Goal: Task Accomplishment & Management: Complete application form

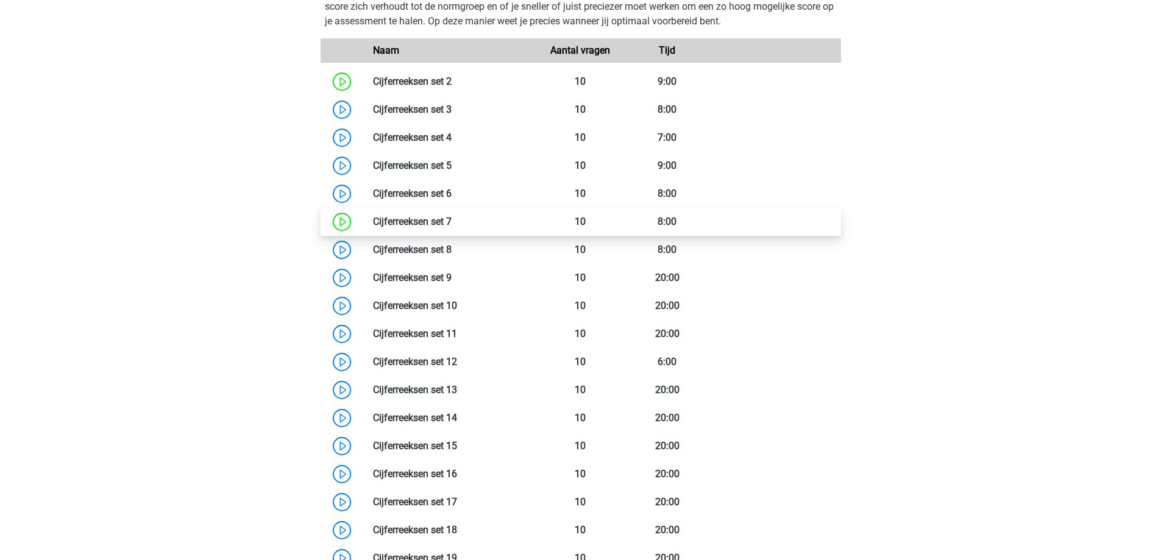
scroll to position [1341, 0]
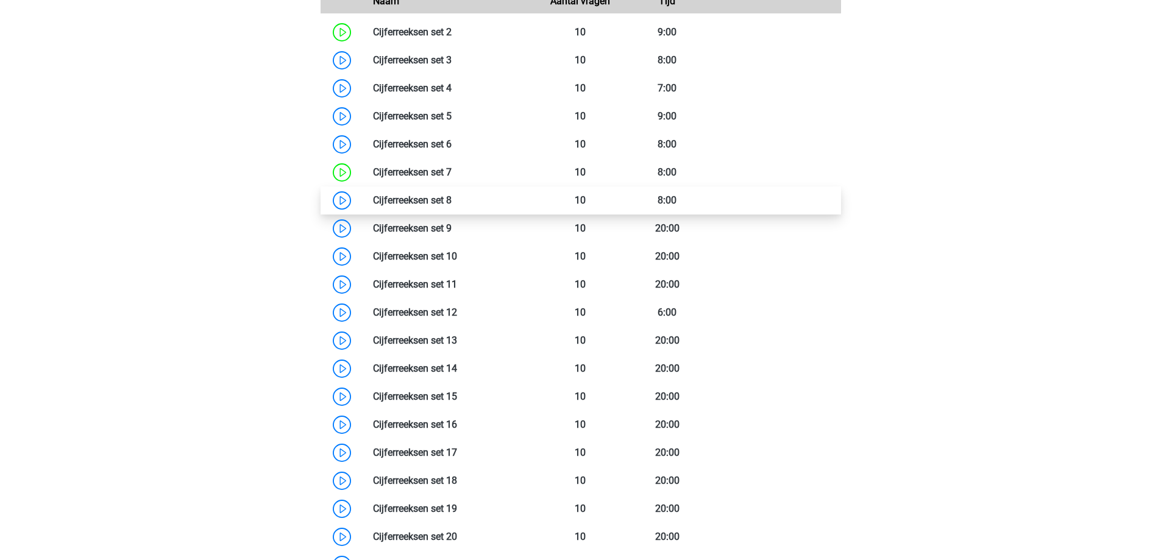
click at [452, 196] on link at bounding box center [452, 200] width 0 height 12
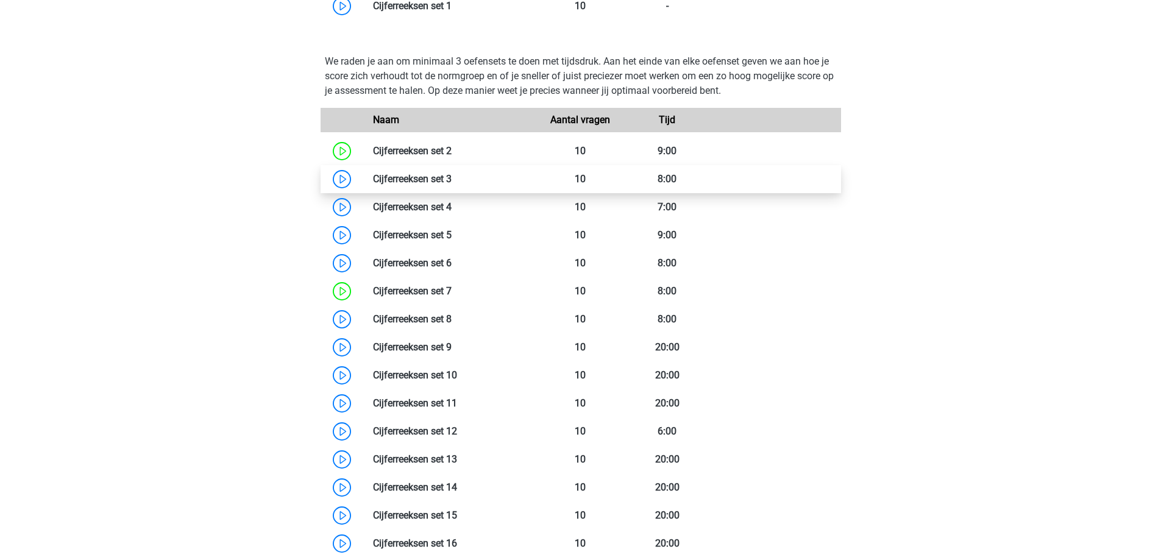
scroll to position [1097, 0]
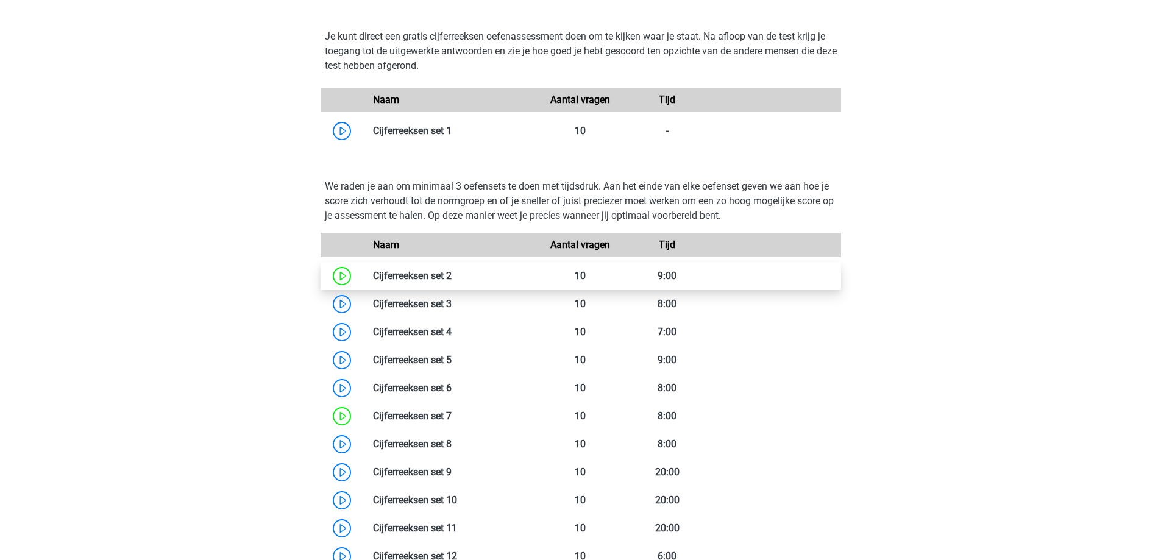
click at [452, 282] on link at bounding box center [452, 276] width 0 height 12
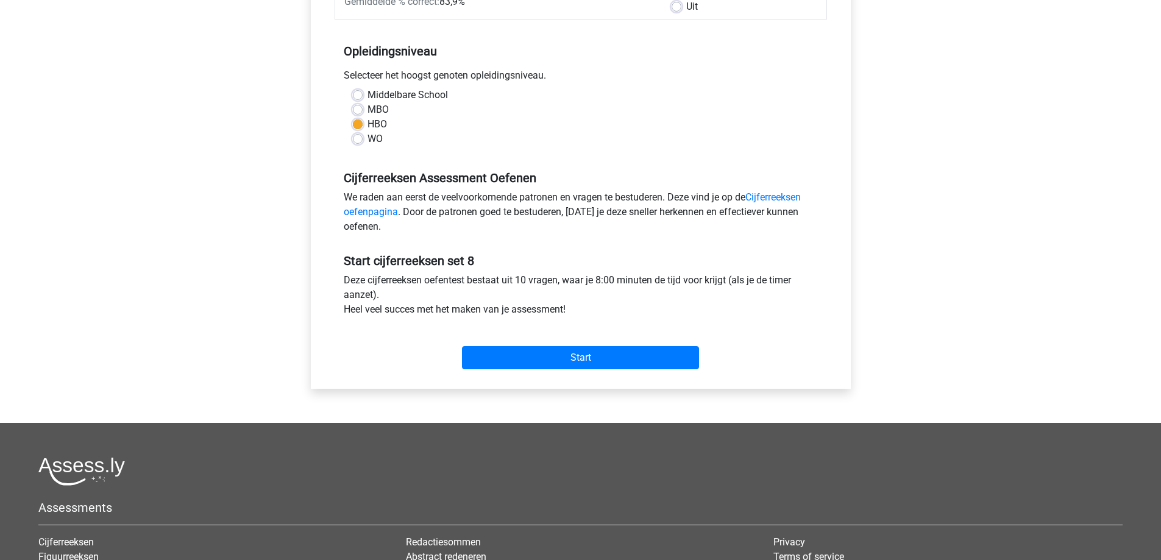
scroll to position [403, 0]
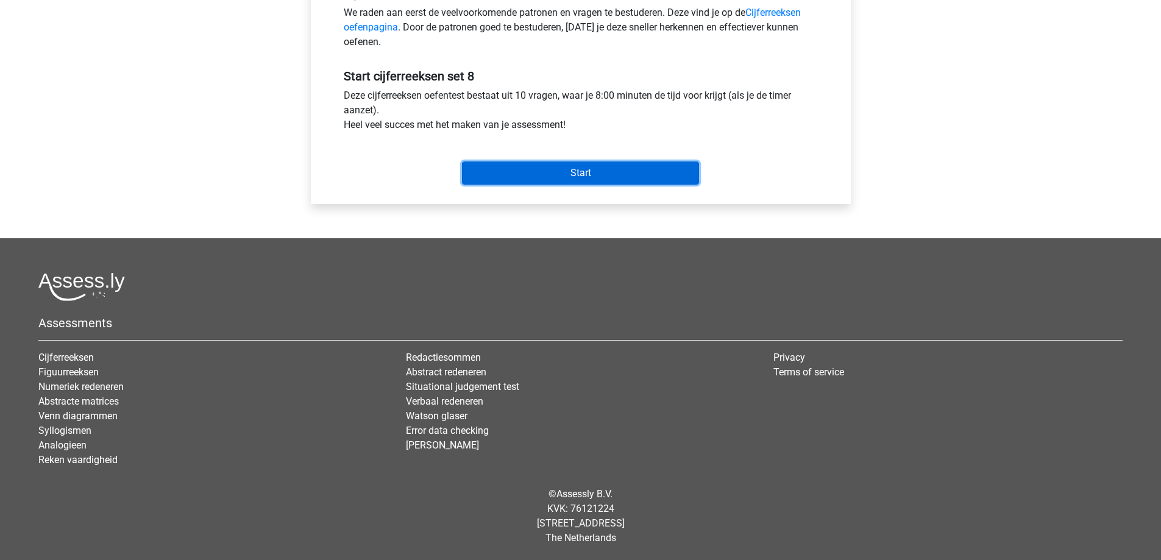
click at [582, 173] on input "Start" at bounding box center [580, 173] width 237 height 23
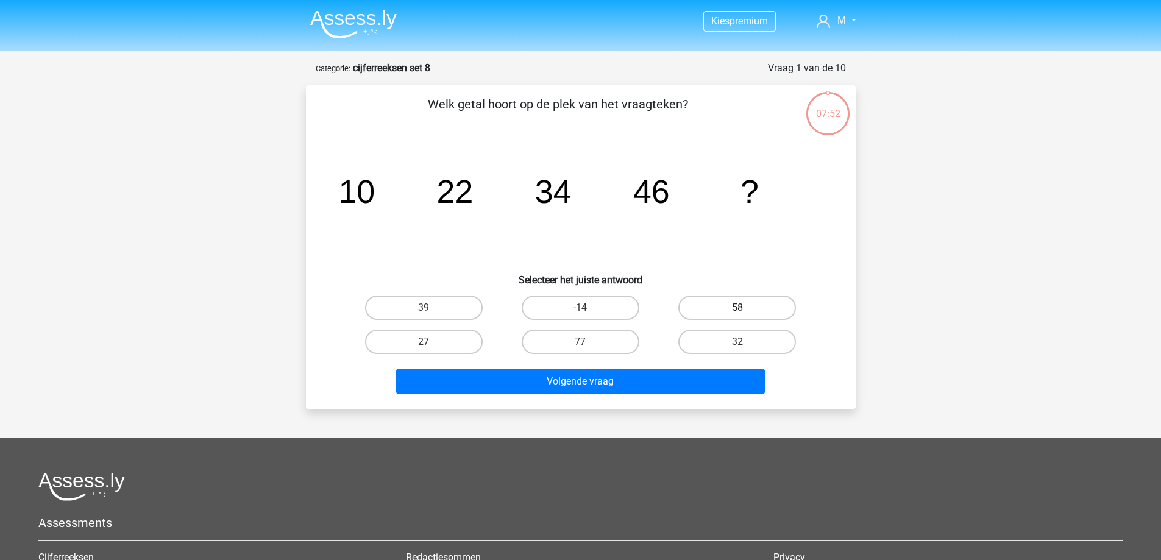
click at [727, 301] on label "58" at bounding box center [737, 308] width 118 height 24
click at [738, 308] on input "58" at bounding box center [742, 312] width 8 height 8
radio input "true"
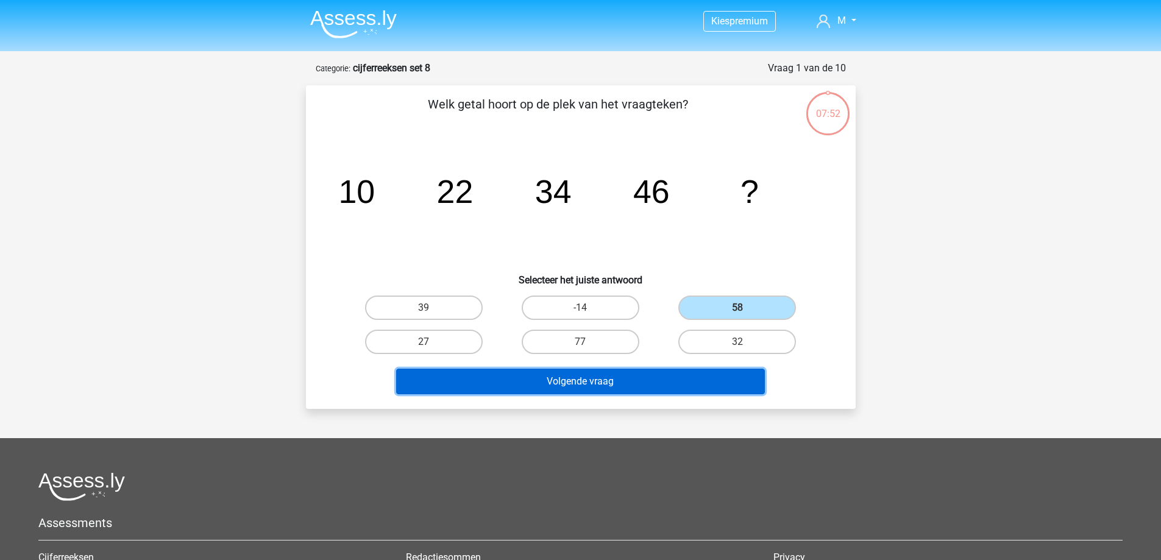
click at [697, 380] on button "Volgende vraag" at bounding box center [580, 382] width 369 height 26
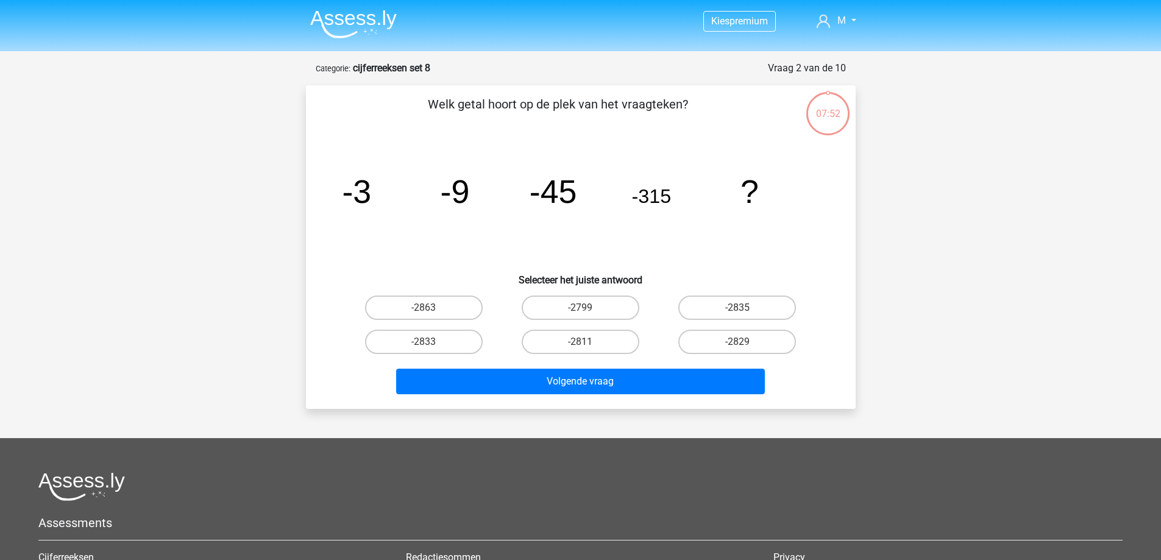
scroll to position [61, 0]
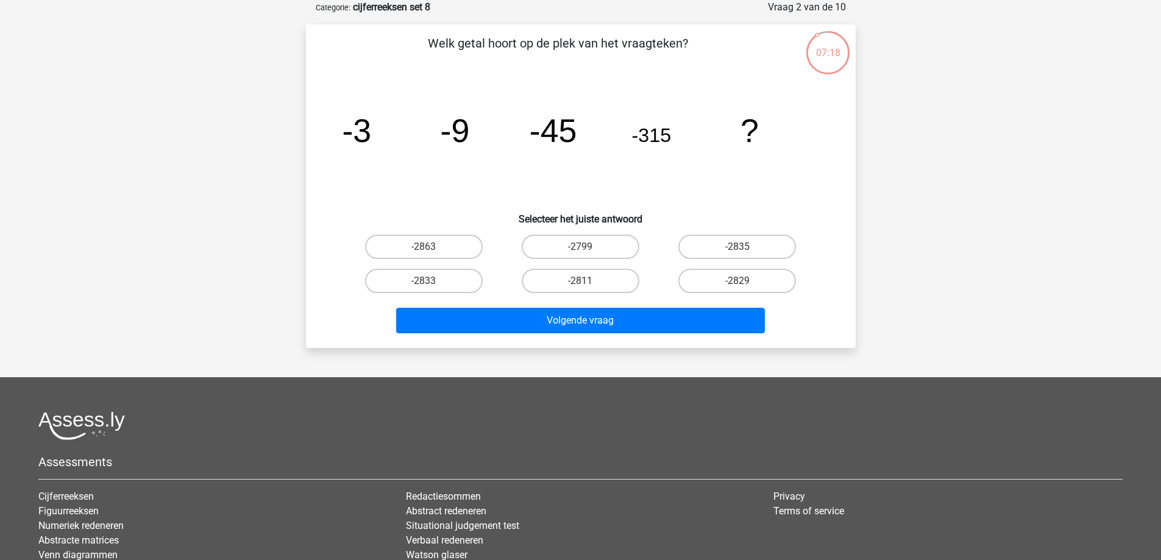
click at [744, 248] on input "-2835" at bounding box center [742, 251] width 8 height 8
radio input "true"
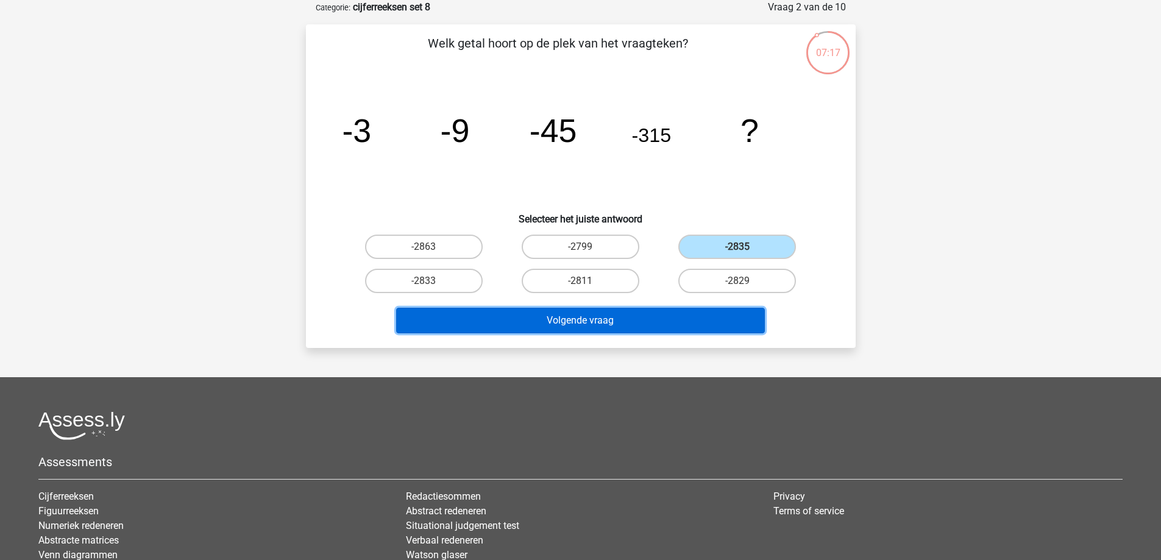
click at [656, 323] on button "Volgende vraag" at bounding box center [580, 321] width 369 height 26
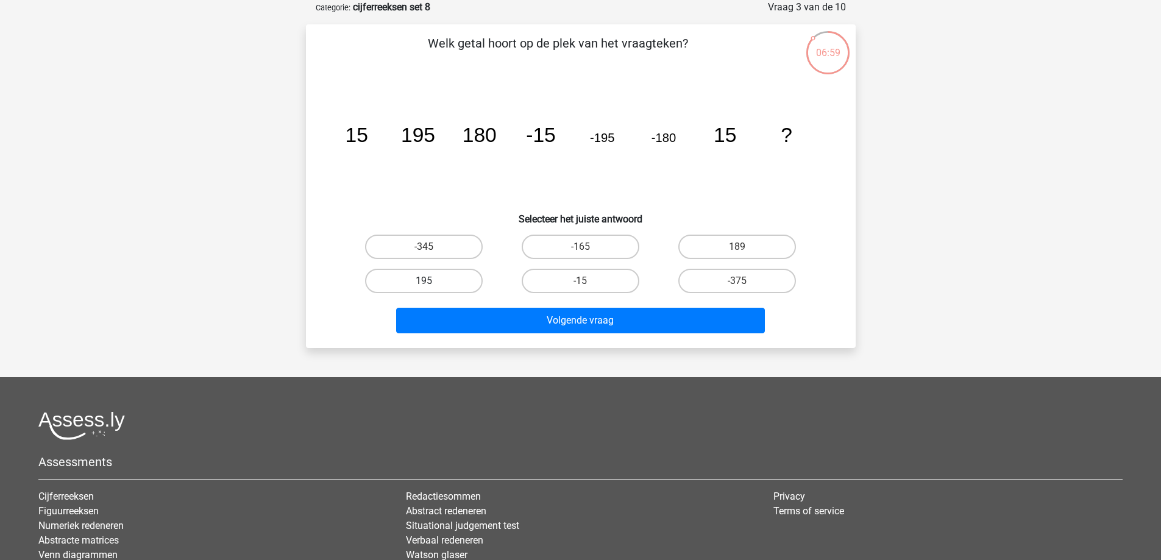
click at [444, 282] on label "195" at bounding box center [424, 281] width 118 height 24
click at [432, 282] on input "195" at bounding box center [428, 285] width 8 height 8
radio input "true"
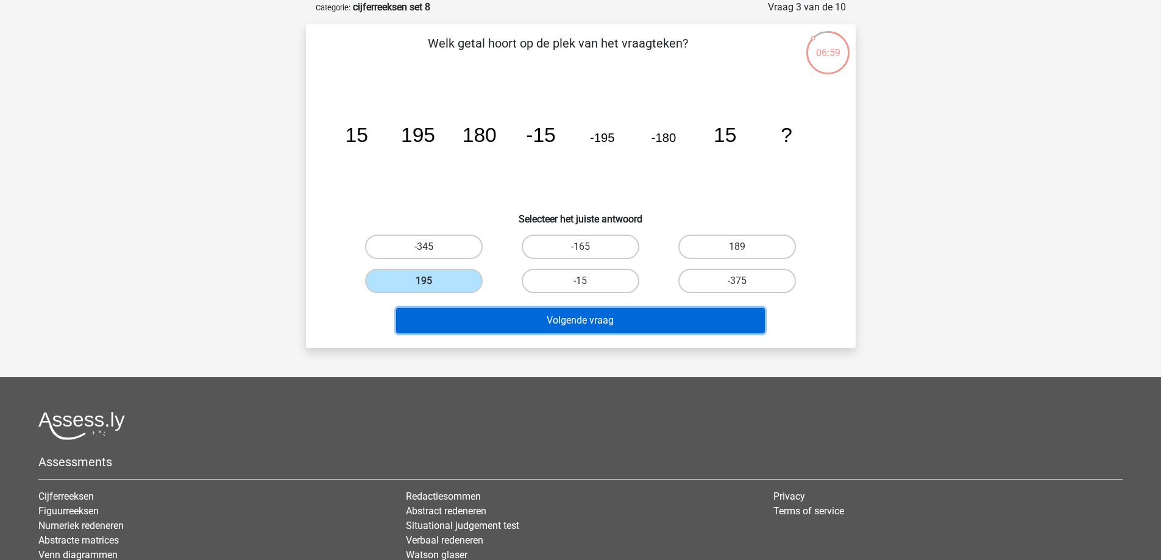
click at [560, 318] on button "Volgende vraag" at bounding box center [580, 321] width 369 height 26
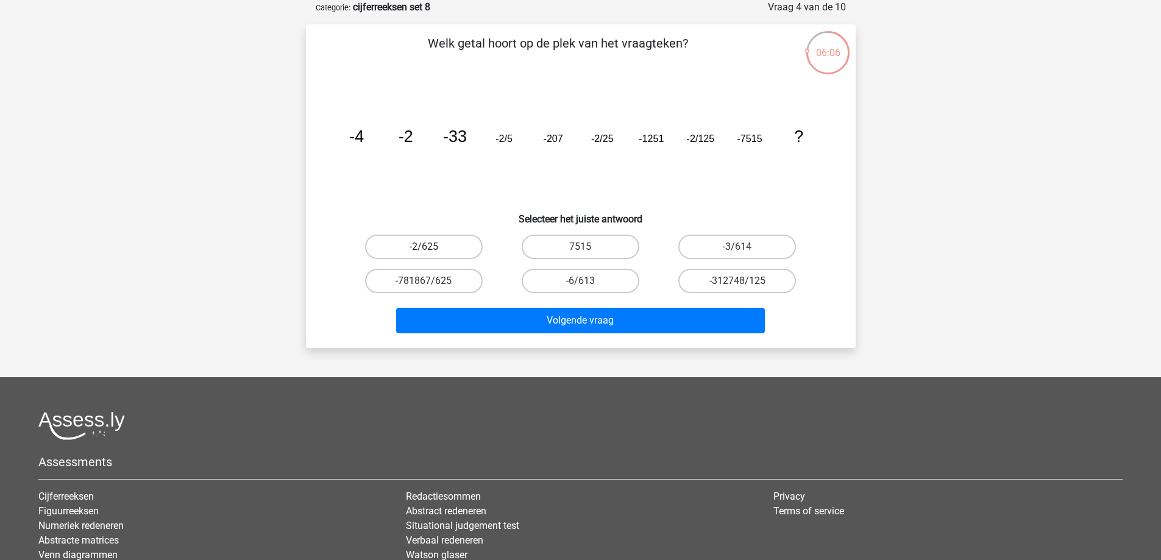
click at [432, 241] on label "-2/625" at bounding box center [424, 247] width 118 height 24
click at [432, 247] on input "-2/625" at bounding box center [428, 251] width 8 height 8
radio input "true"
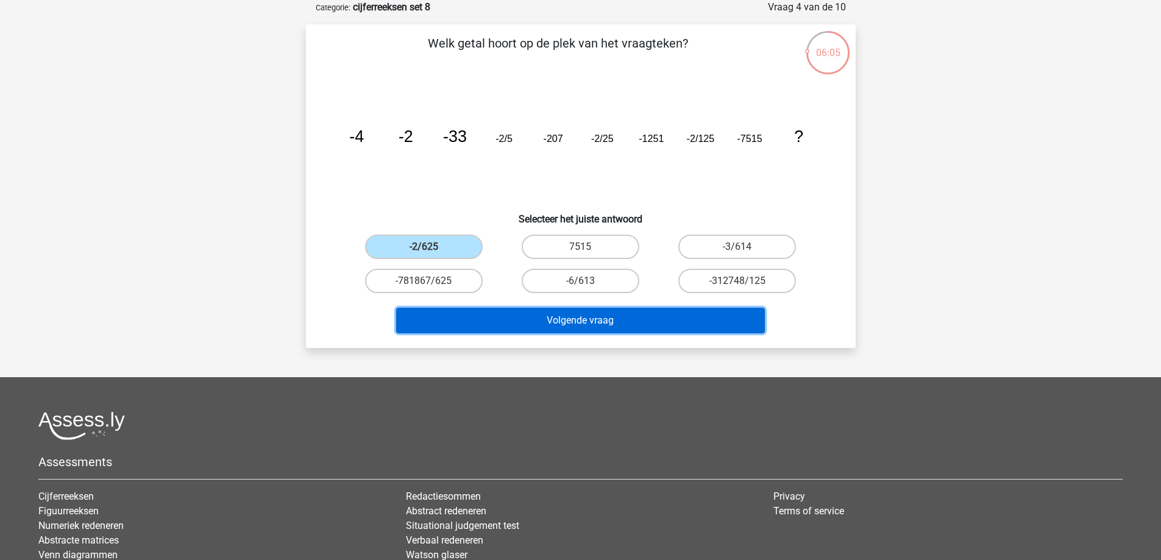
click at [614, 316] on button "Volgende vraag" at bounding box center [580, 321] width 369 height 26
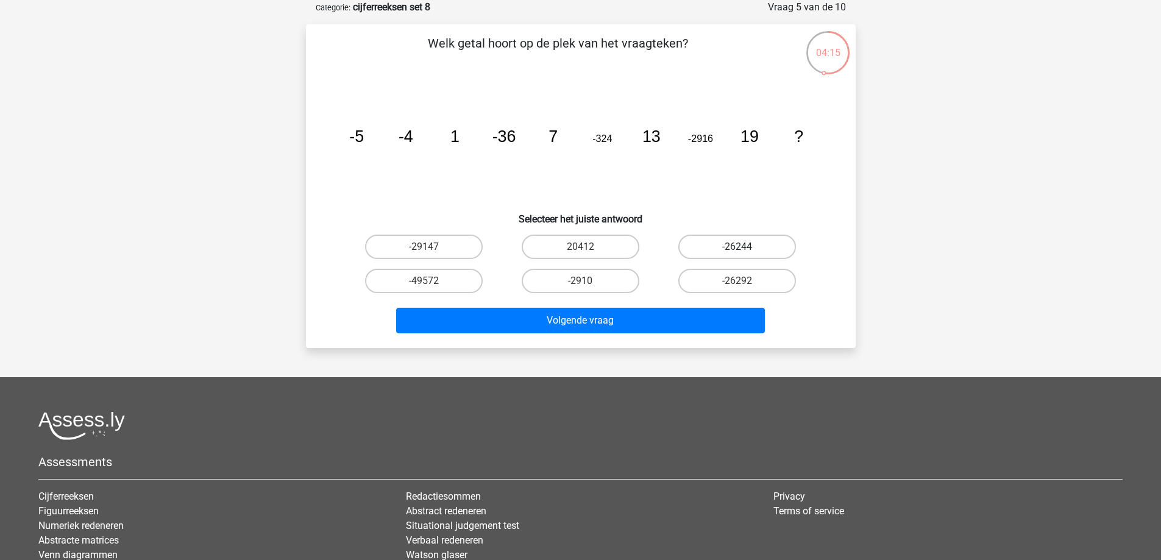
click at [746, 246] on label "-26244" at bounding box center [737, 247] width 118 height 24
click at [746, 247] on input "-26244" at bounding box center [742, 251] width 8 height 8
radio input "true"
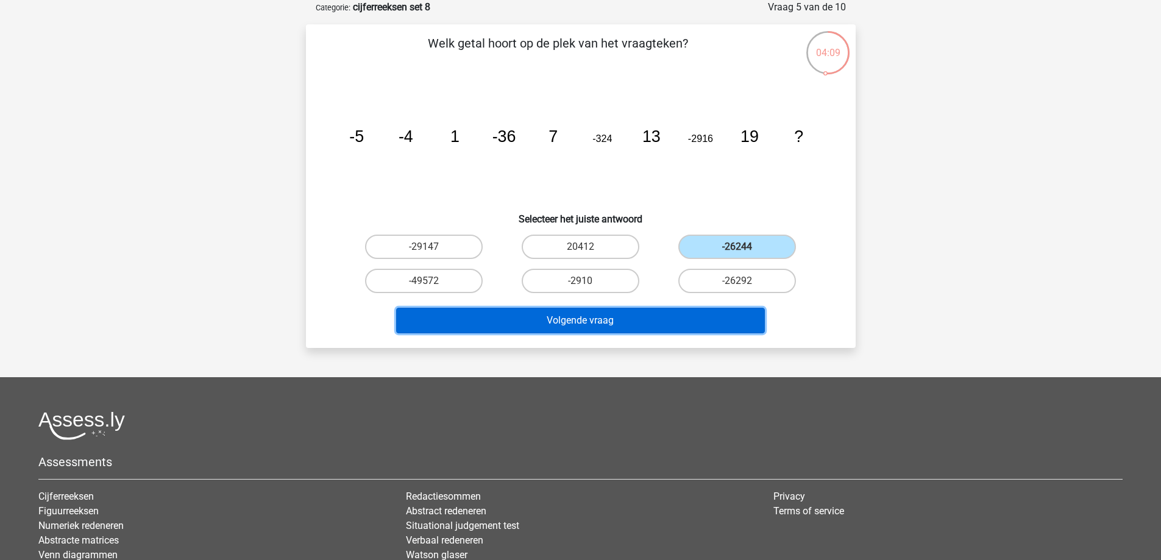
click at [701, 327] on button "Volgende vraag" at bounding box center [580, 321] width 369 height 26
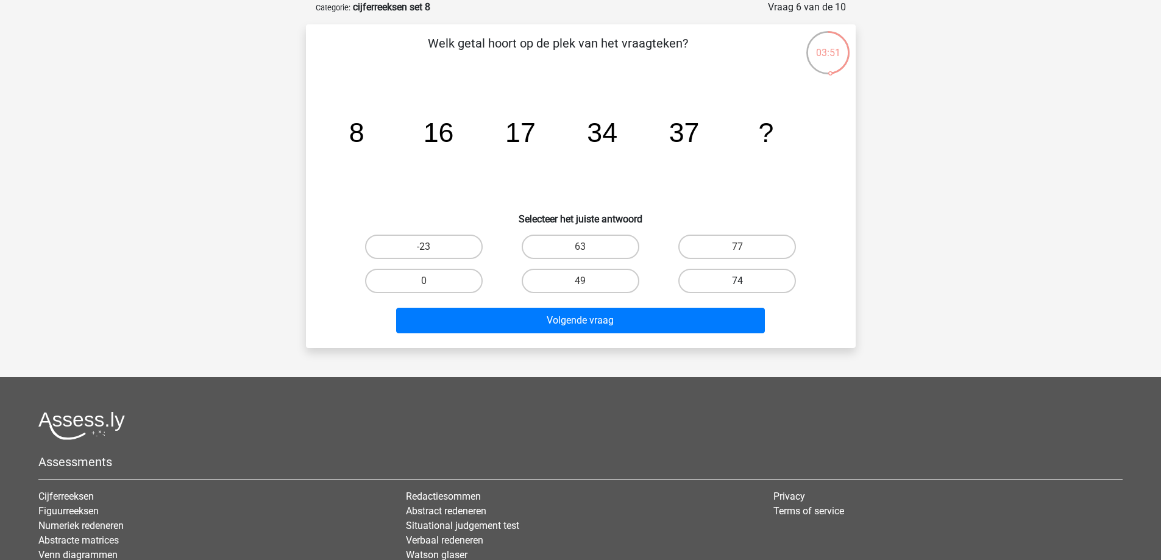
click at [760, 283] on label "74" at bounding box center [737, 281] width 118 height 24
click at [746, 283] on input "74" at bounding box center [742, 285] width 8 height 8
radio input "true"
click at [694, 353] on div "Kies premium M marieke1510@hotnail.com 8" at bounding box center [580, 319] width 1161 height 760
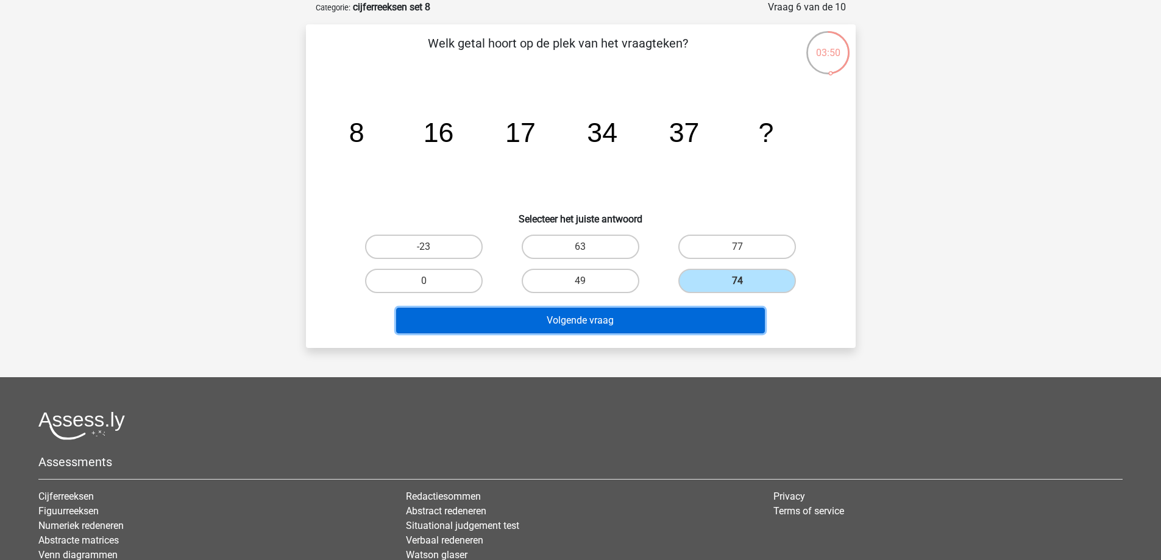
click at [686, 326] on button "Volgende vraag" at bounding box center [580, 321] width 369 height 26
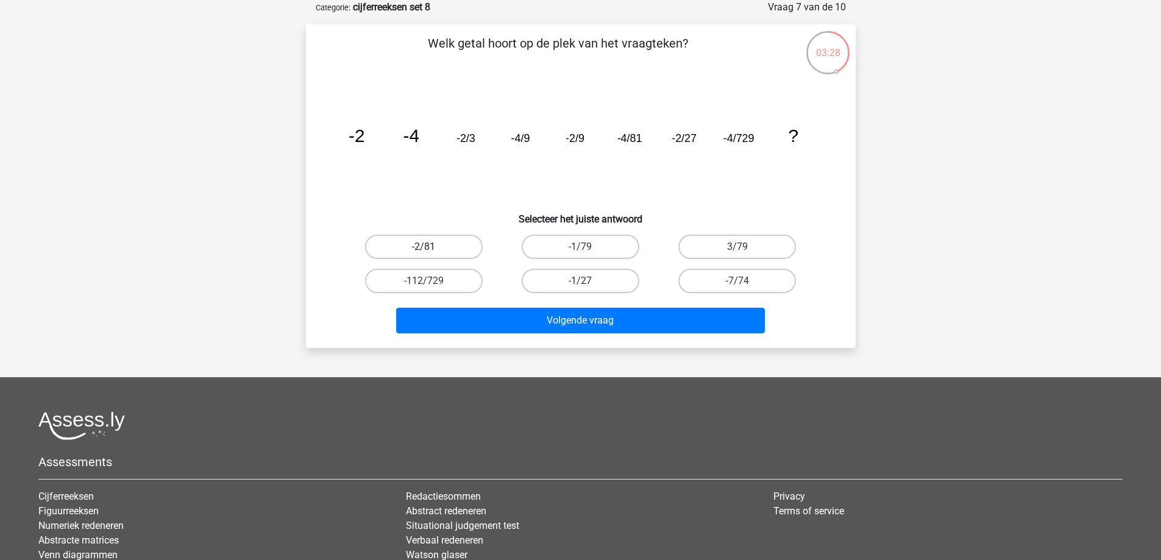
click at [452, 249] on label "-2/81" at bounding box center [424, 247] width 118 height 24
click at [432, 249] on input "-2/81" at bounding box center [428, 251] width 8 height 8
radio input "true"
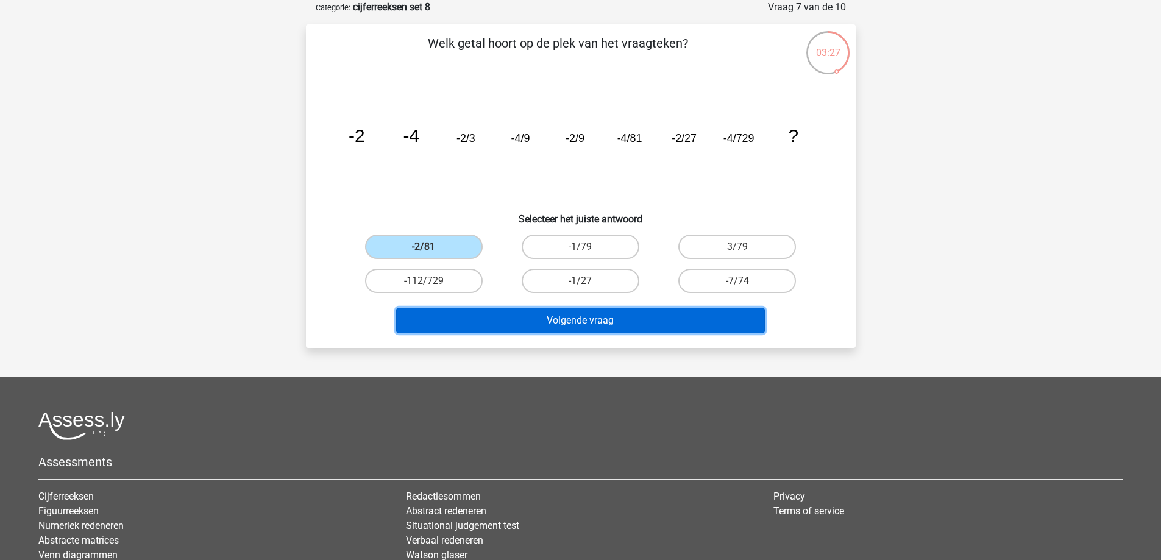
click at [556, 312] on button "Volgende vraag" at bounding box center [580, 321] width 369 height 26
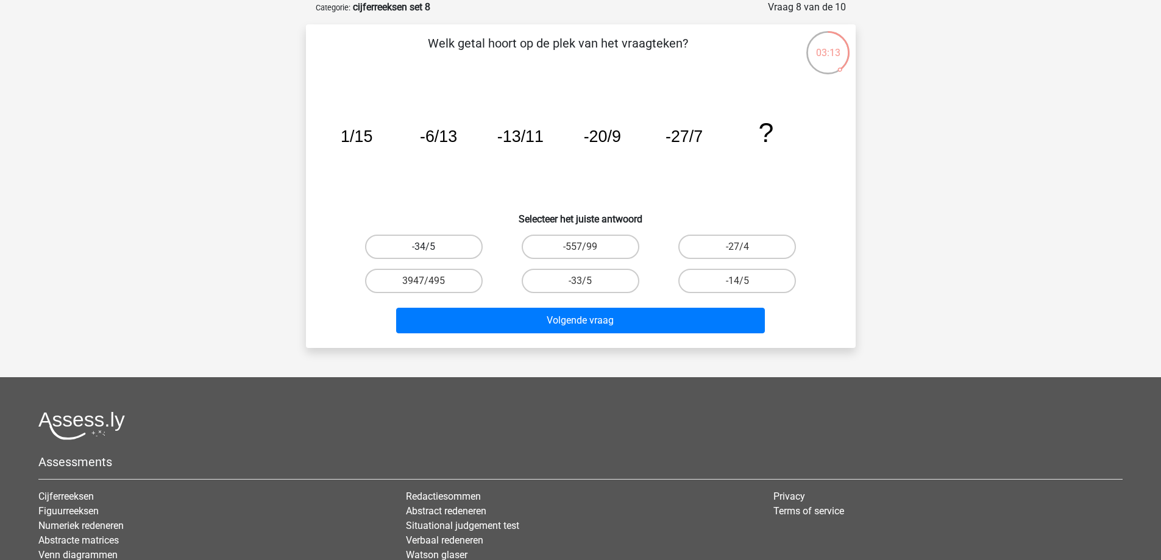
click at [449, 249] on label "-34/5" at bounding box center [424, 247] width 118 height 24
click at [432, 249] on input "-34/5" at bounding box center [428, 251] width 8 height 8
radio input "true"
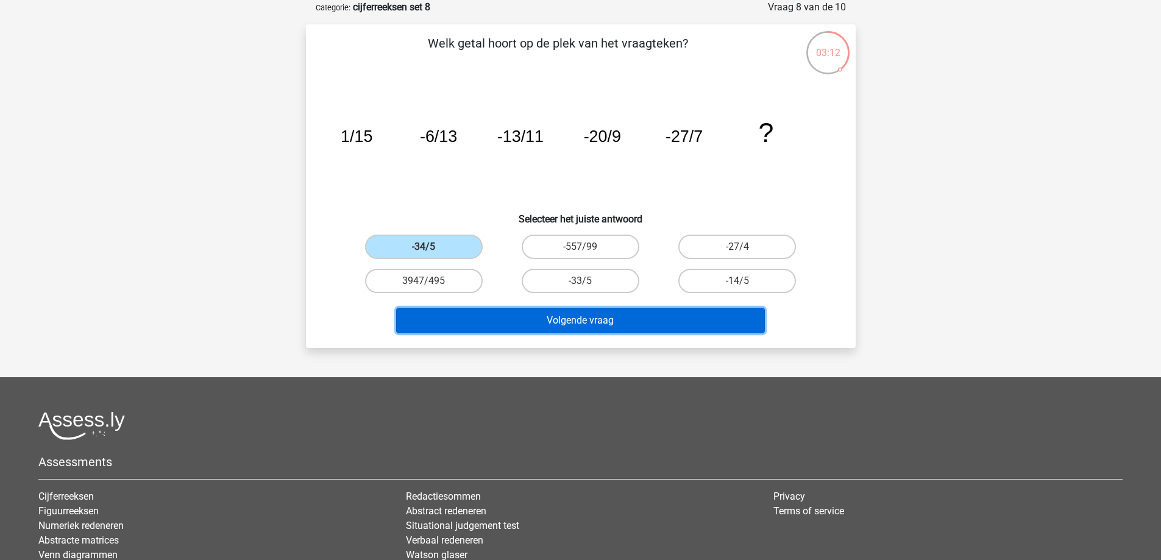
click at [504, 316] on button "Volgende vraag" at bounding box center [580, 321] width 369 height 26
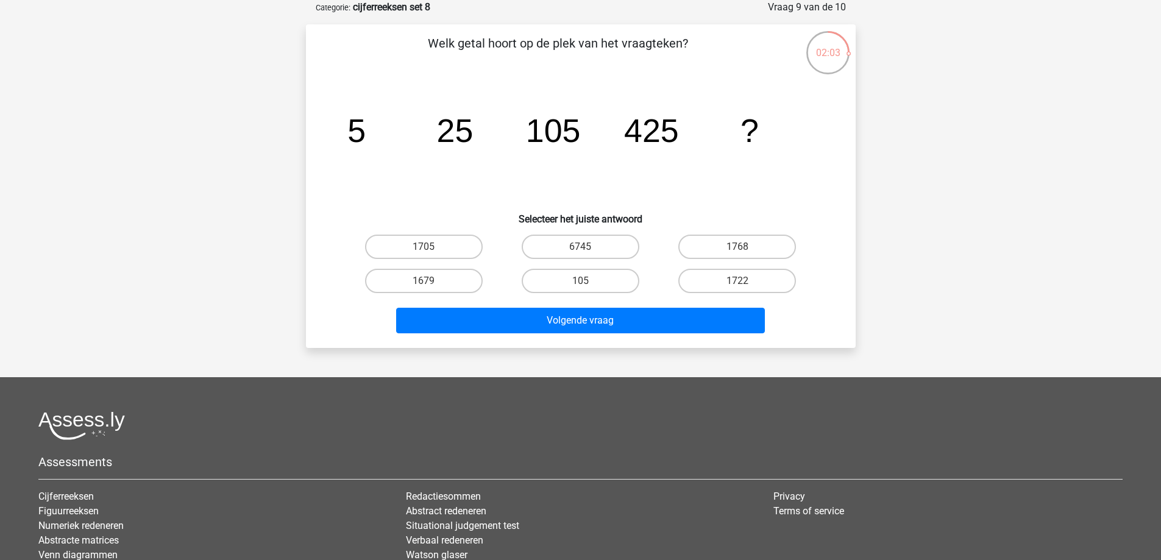
click at [742, 285] on input "1722" at bounding box center [742, 285] width 8 height 8
radio input "true"
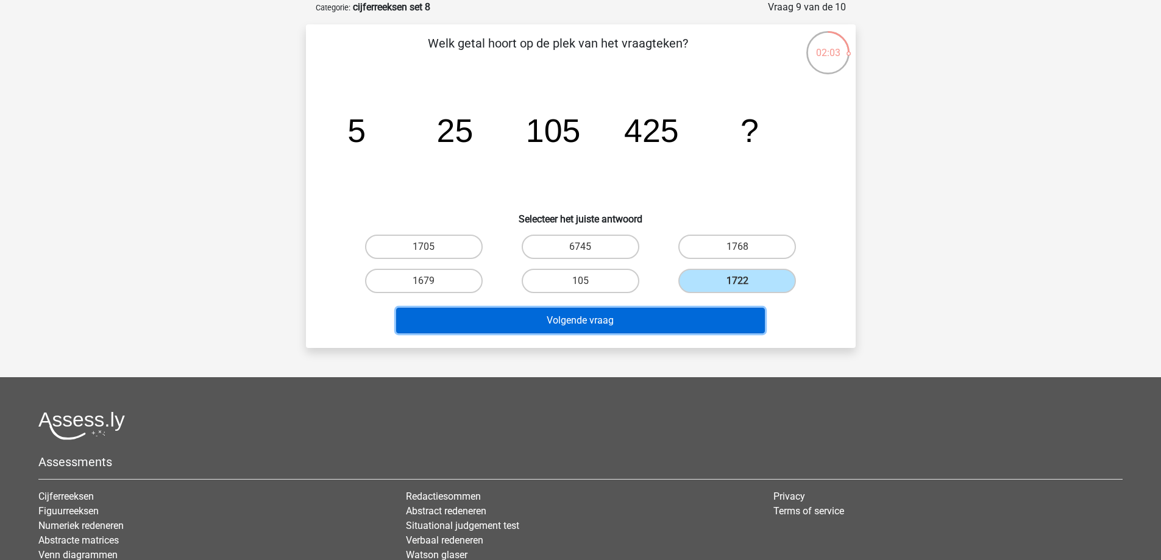
click at [714, 318] on button "Volgende vraag" at bounding box center [580, 321] width 369 height 26
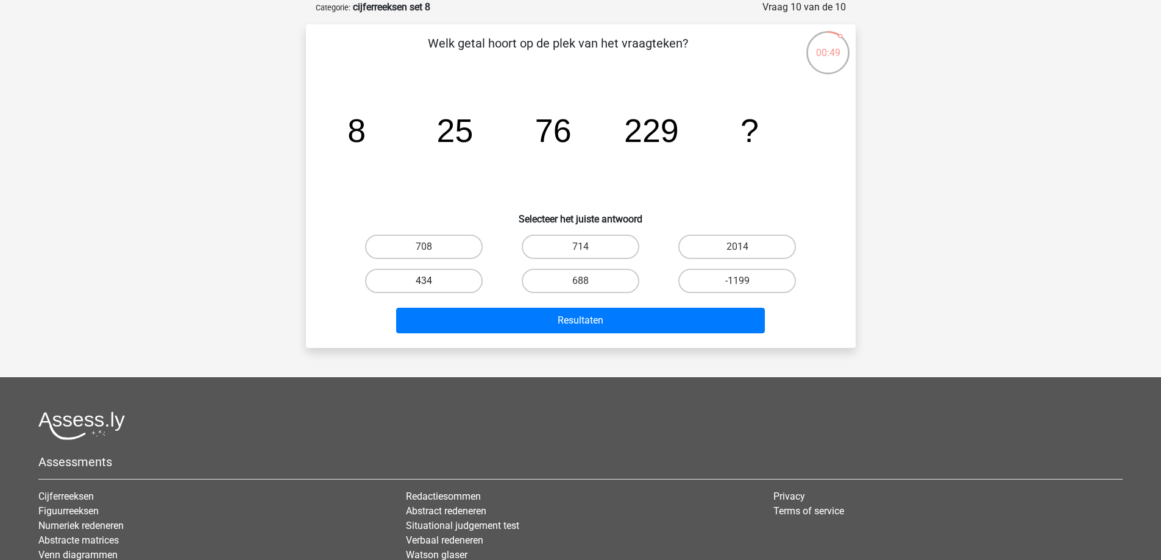
click at [442, 280] on label "434" at bounding box center [424, 281] width 118 height 24
click at [432, 281] on input "434" at bounding box center [428, 285] width 8 height 8
radio input "true"
click at [421, 246] on label "708" at bounding box center [424, 247] width 118 height 24
click at [424, 247] on input "708" at bounding box center [428, 251] width 8 height 8
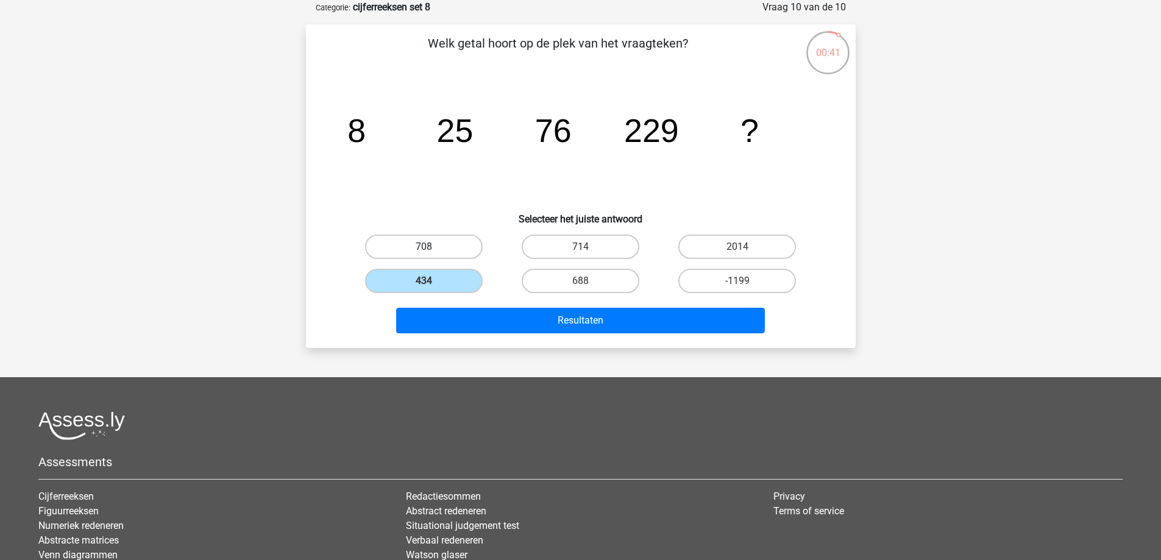
radio input "true"
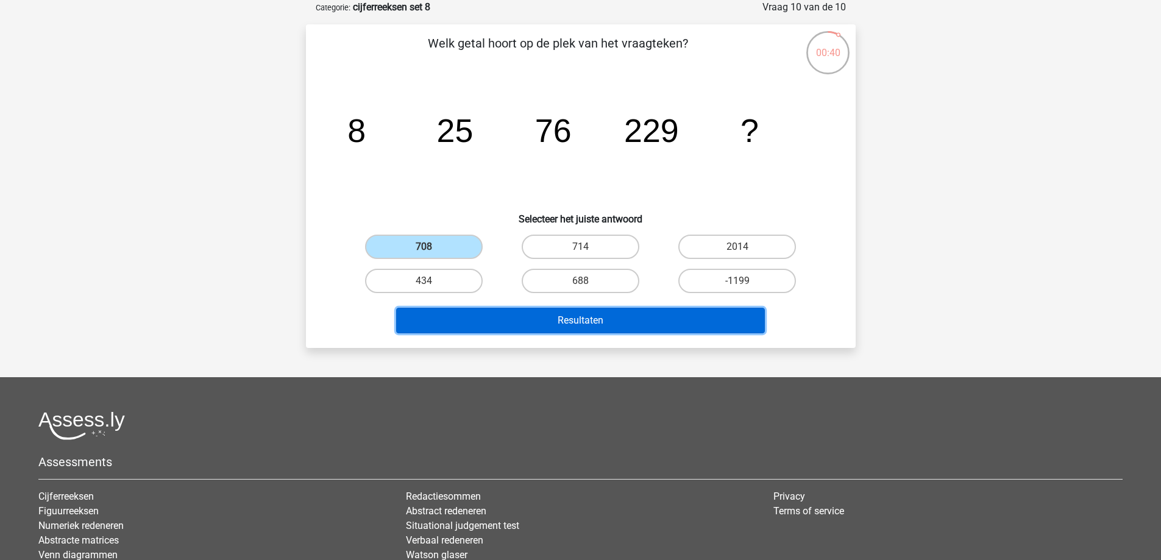
click at [530, 326] on button "Resultaten" at bounding box center [580, 321] width 369 height 26
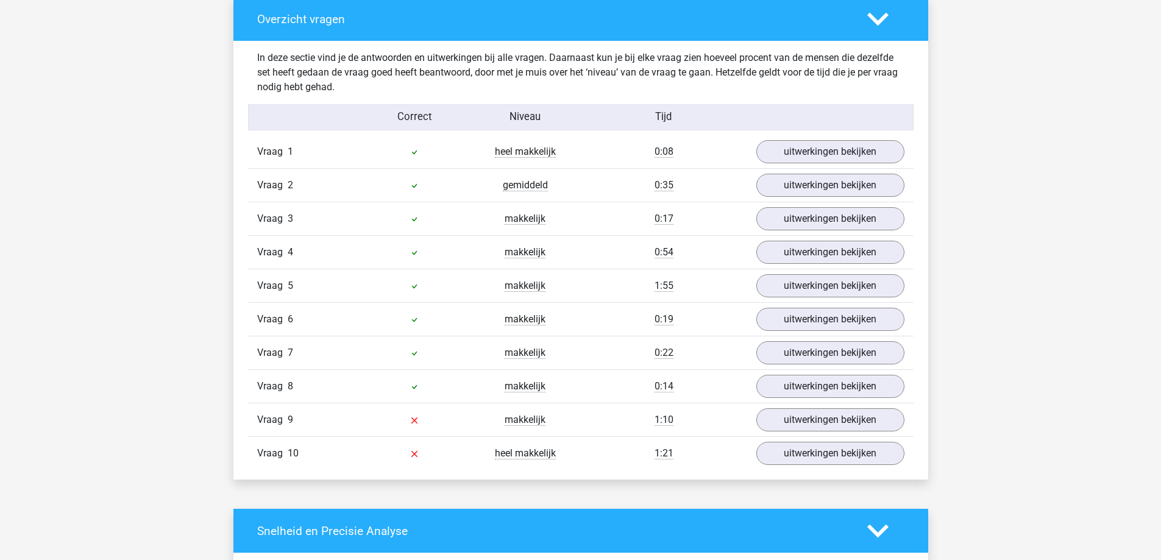
scroll to position [975, 0]
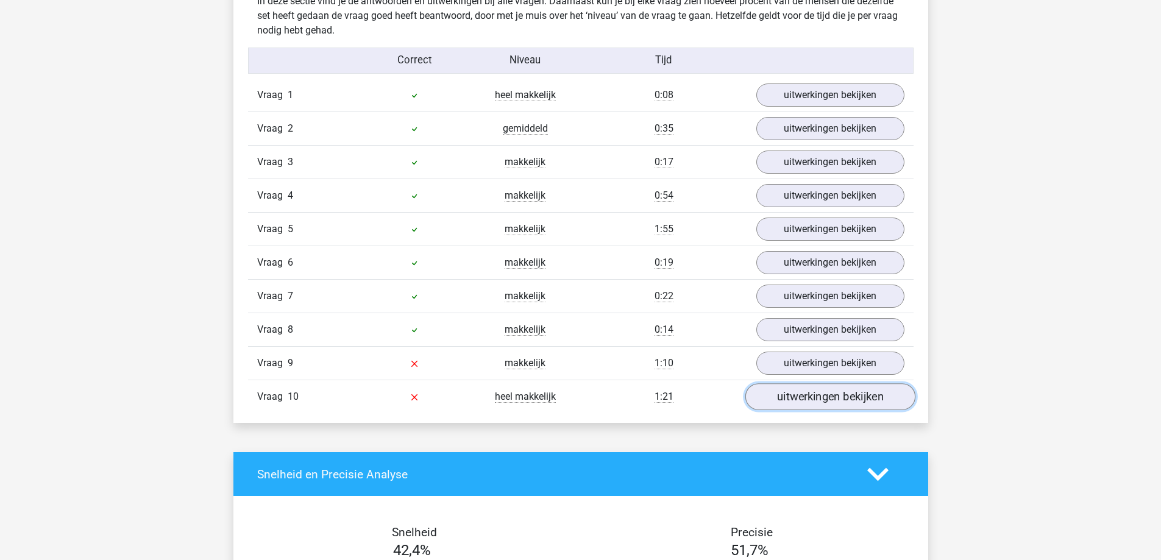
click at [834, 397] on link "uitwerkingen bekijken" at bounding box center [830, 397] width 170 height 27
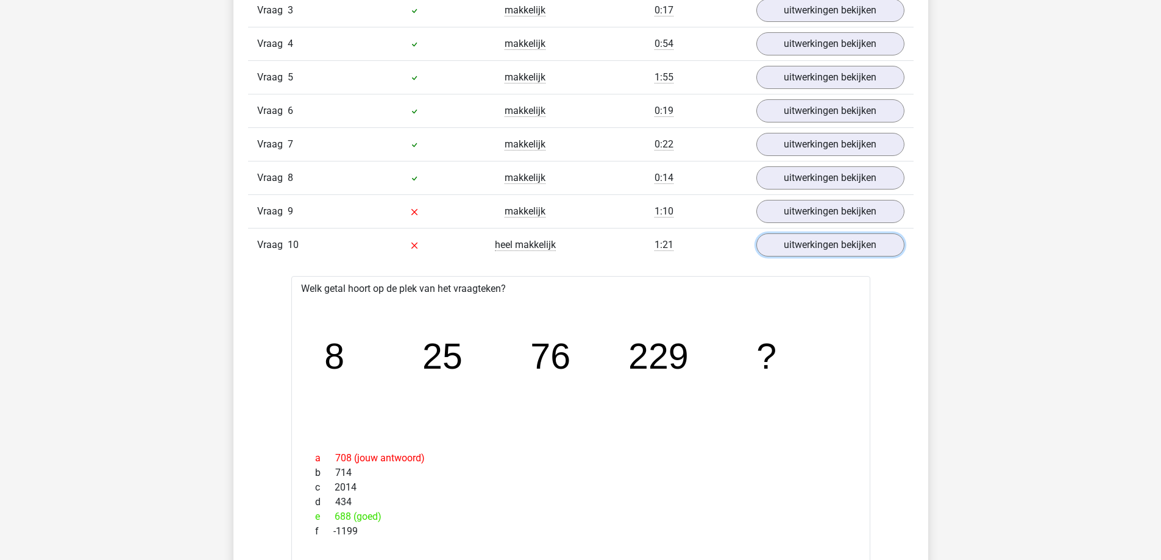
scroll to position [1097, 0]
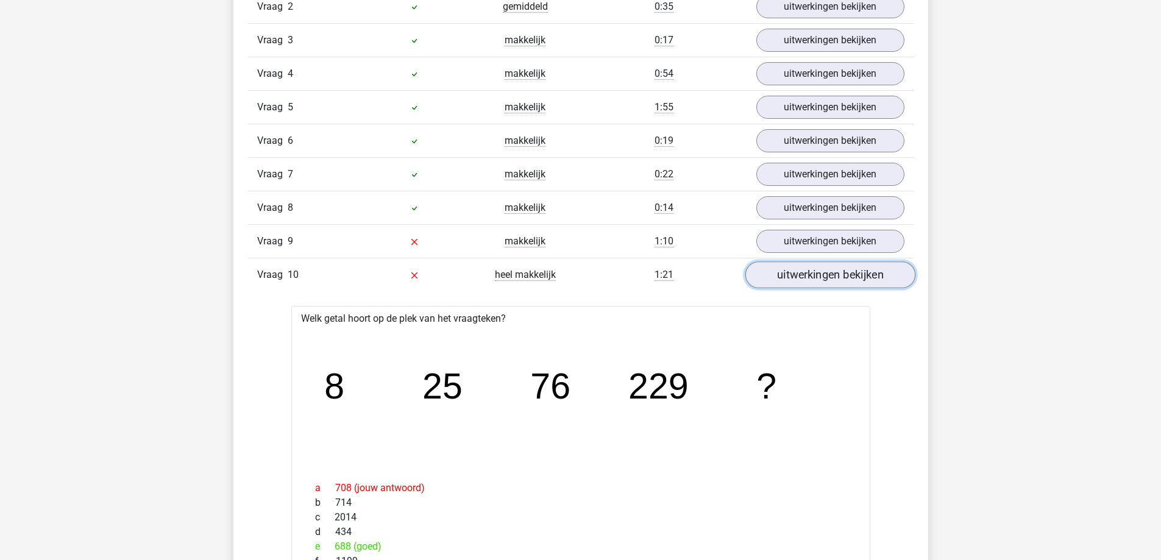
click at [797, 271] on link "uitwerkingen bekijken" at bounding box center [830, 275] width 170 height 27
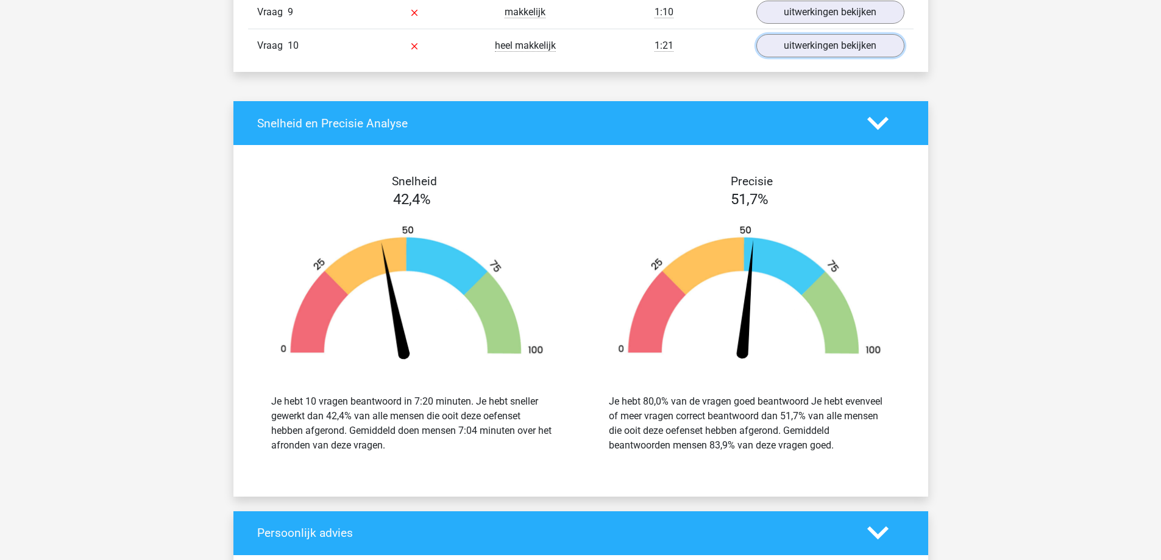
scroll to position [1402, 0]
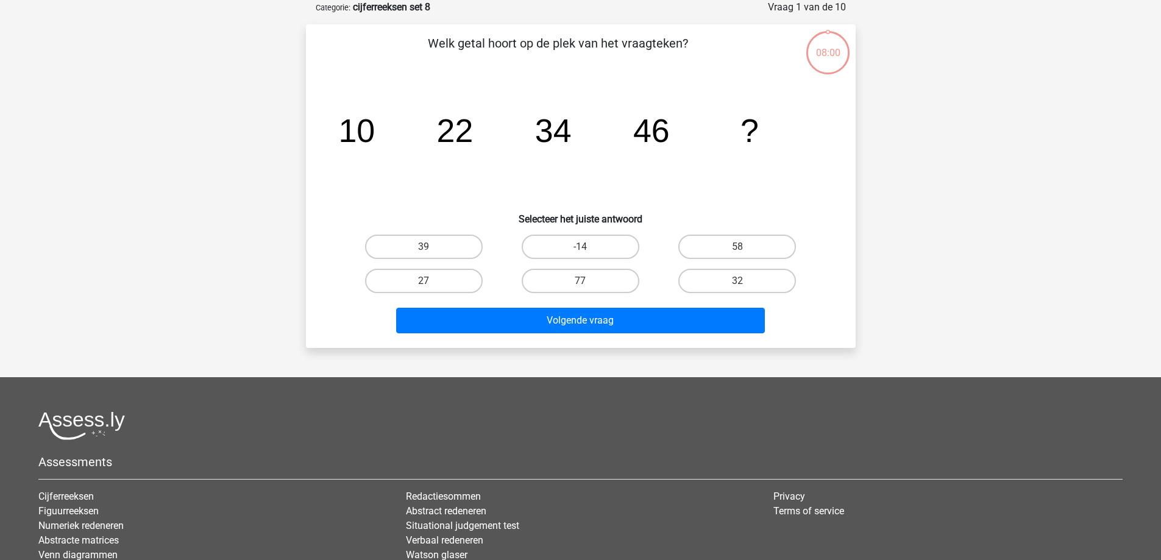
scroll to position [61, 0]
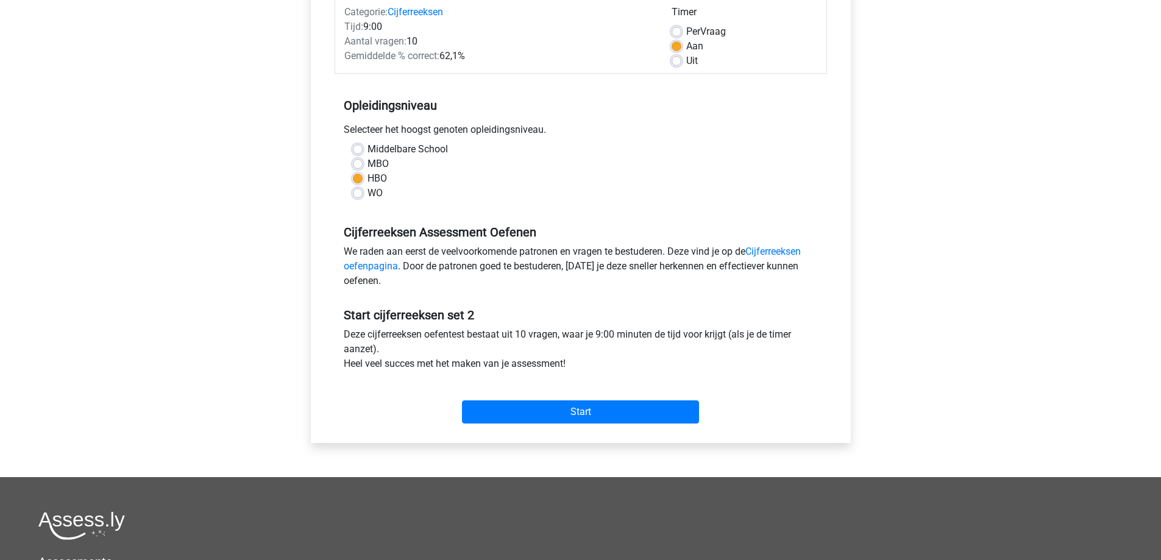
scroll to position [366, 0]
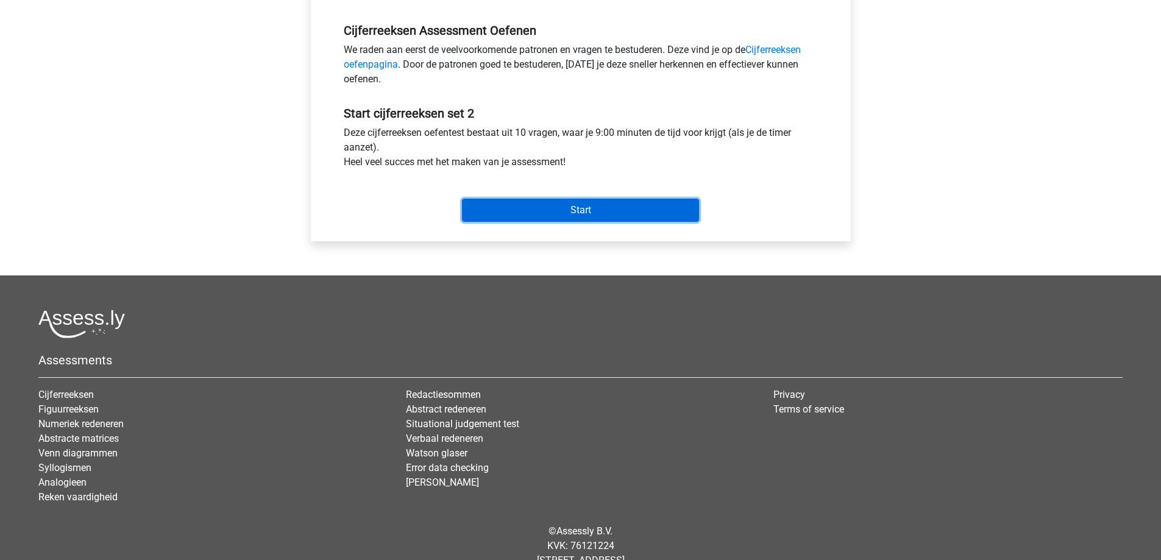
click at [570, 220] on input "Start" at bounding box center [580, 210] width 237 height 23
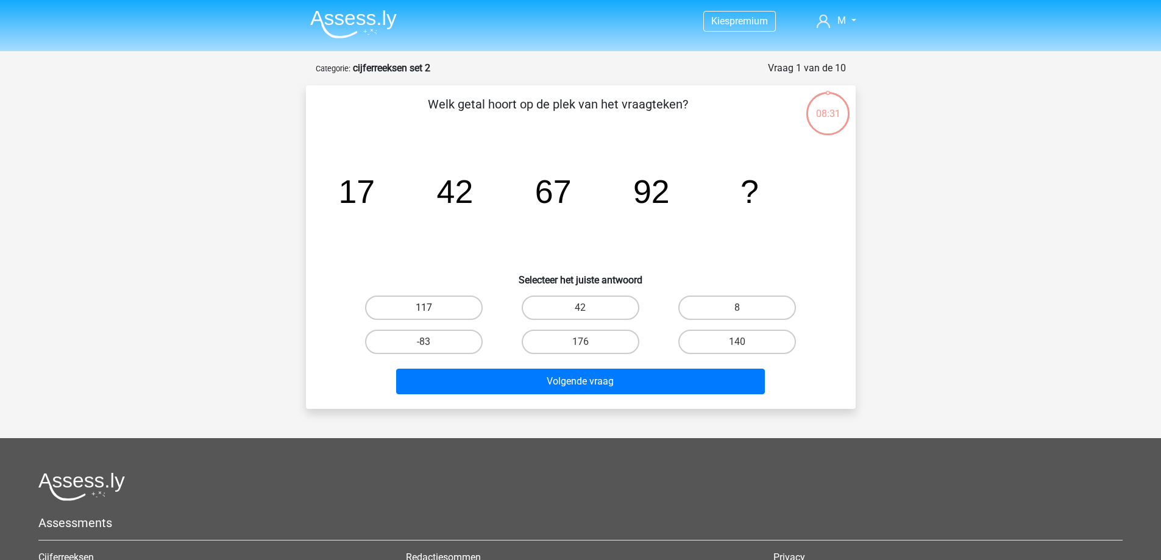
click at [415, 302] on label "117" at bounding box center [424, 308] width 118 height 24
click at [424, 308] on input "117" at bounding box center [428, 312] width 8 height 8
radio input "true"
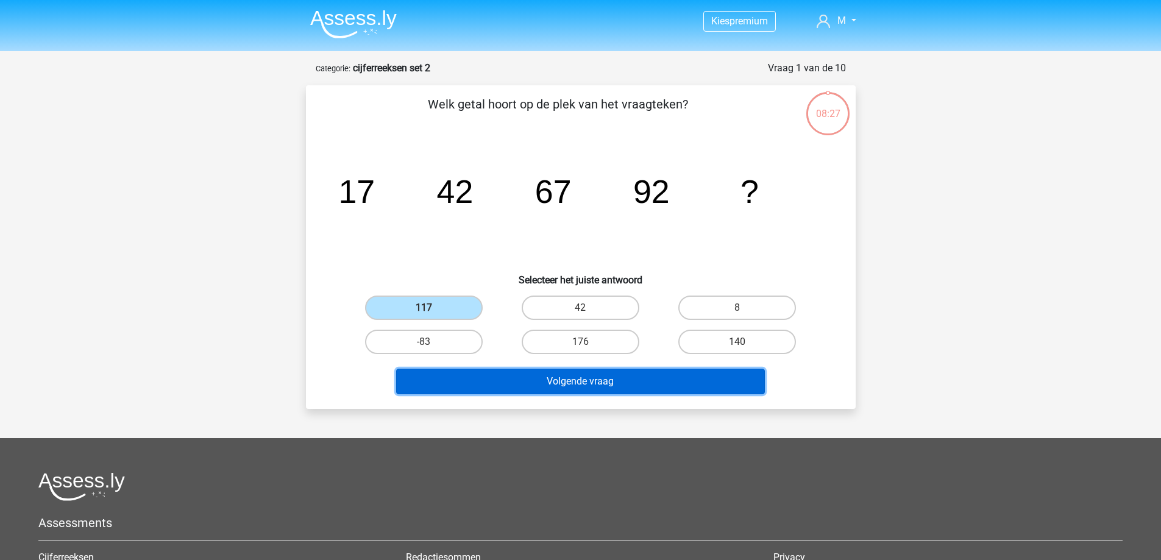
click at [656, 383] on button "Volgende vraag" at bounding box center [580, 382] width 369 height 26
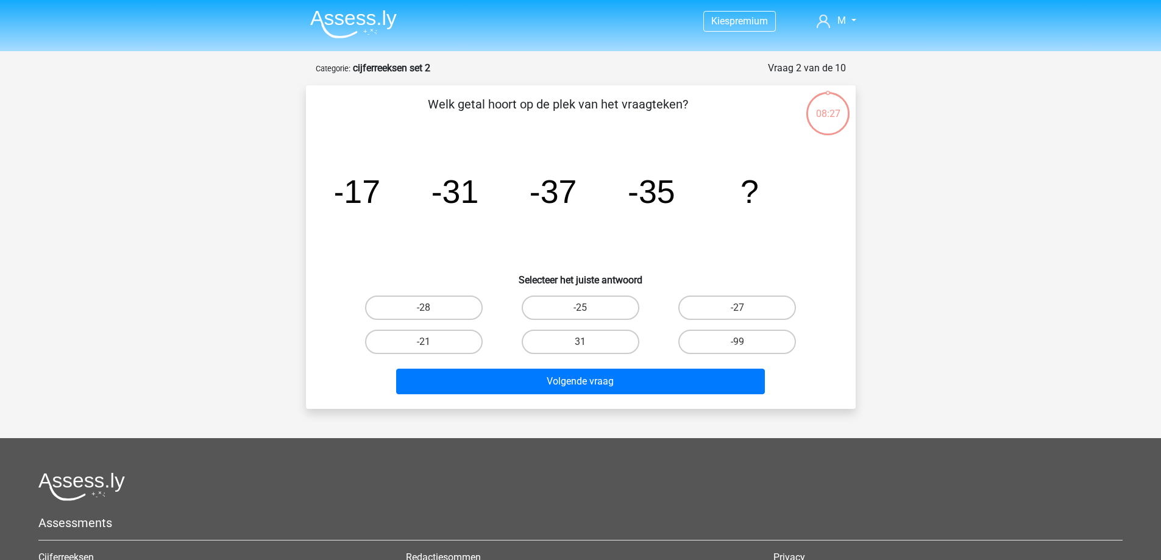
scroll to position [61, 0]
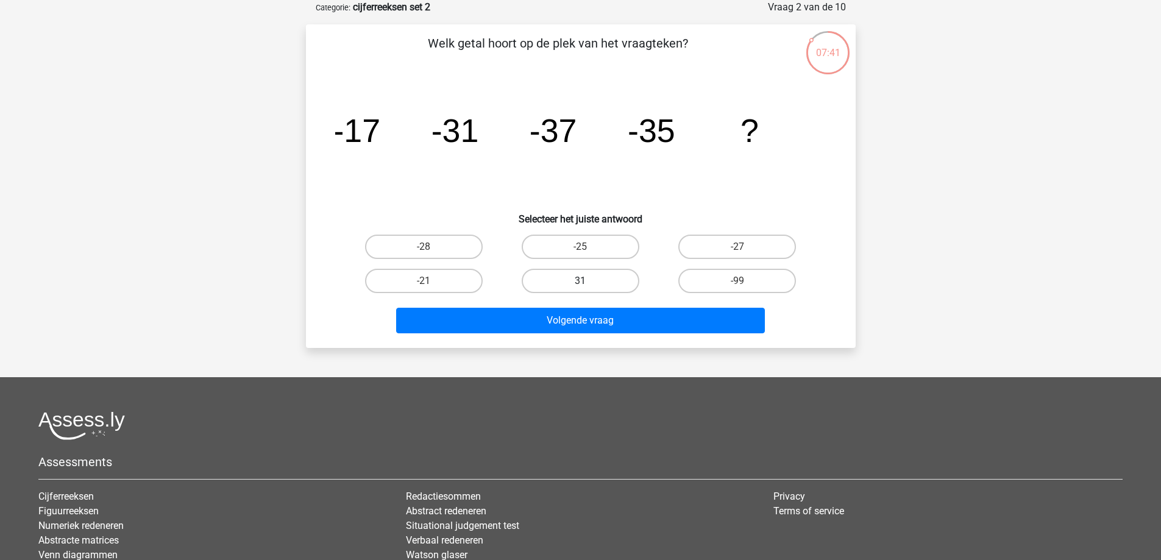
click at [590, 275] on label "31" at bounding box center [581, 281] width 118 height 24
click at [588, 281] on input "31" at bounding box center [584, 285] width 8 height 8
radio input "true"
click at [590, 275] on label "31" at bounding box center [581, 281] width 118 height 24
click at [588, 281] on input "31" at bounding box center [584, 285] width 8 height 8
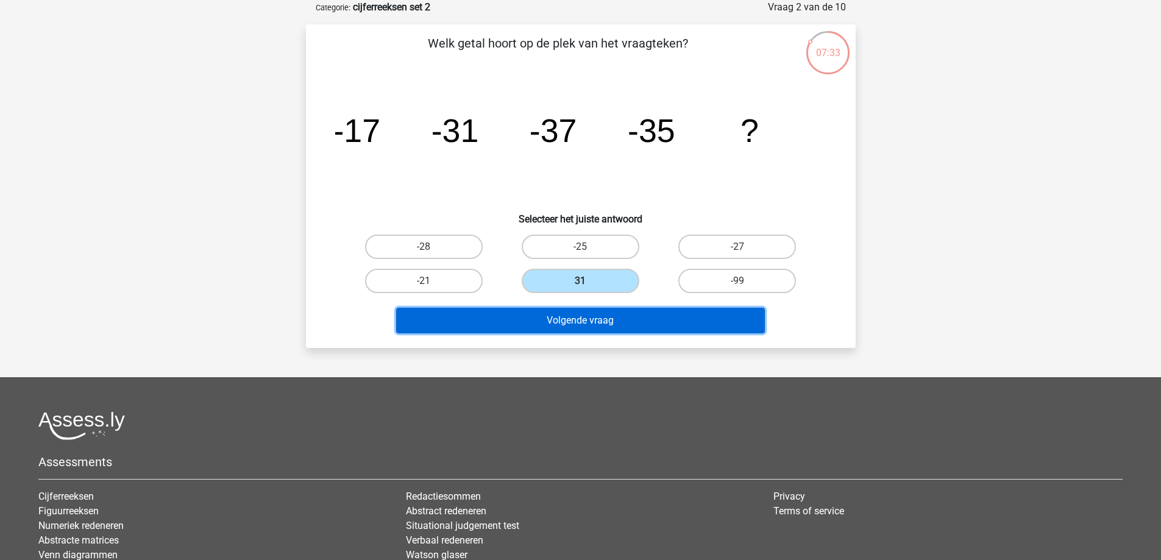
click at [602, 319] on button "Volgende vraag" at bounding box center [580, 321] width 369 height 26
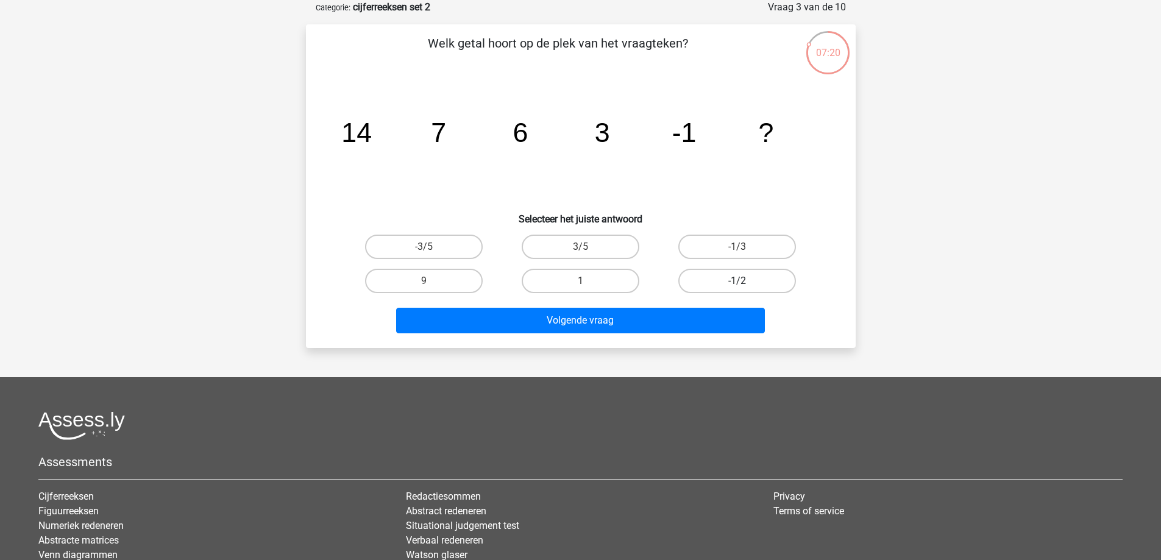
click at [710, 286] on label "-1/2" at bounding box center [737, 281] width 118 height 24
click at [738, 286] on input "-1/2" at bounding box center [742, 285] width 8 height 8
radio input "true"
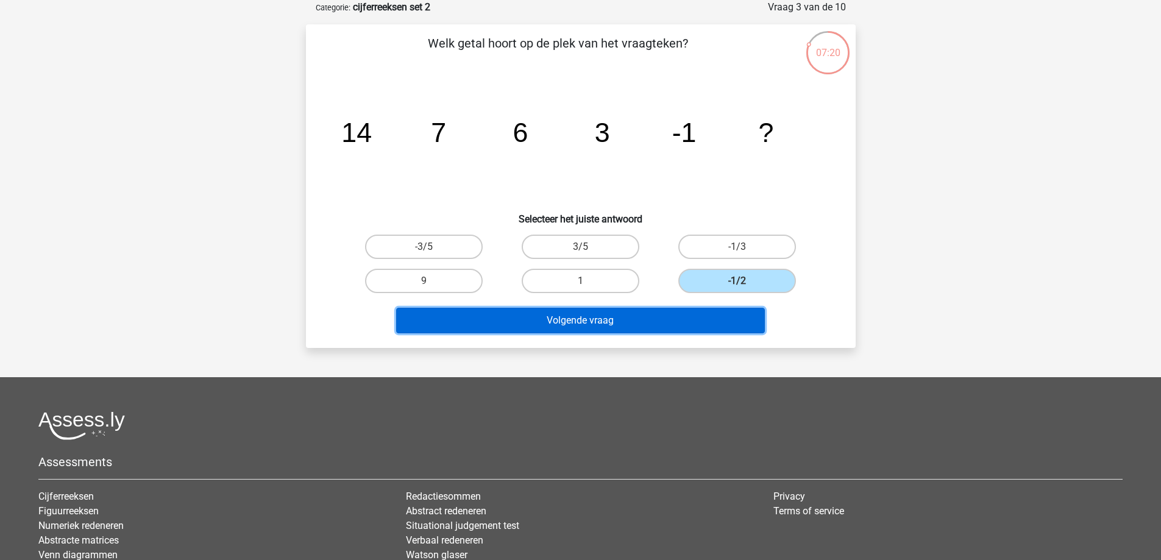
click at [696, 312] on button "Volgende vraag" at bounding box center [580, 321] width 369 height 26
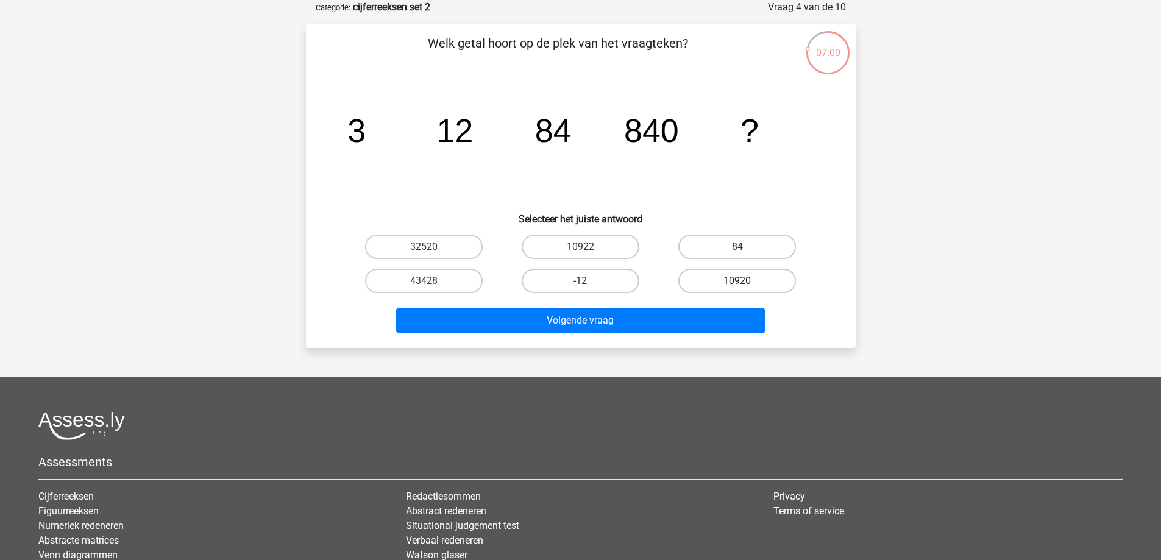
click at [756, 287] on label "10920" at bounding box center [737, 281] width 118 height 24
click at [746, 287] on input "10920" at bounding box center [742, 285] width 8 height 8
radio input "true"
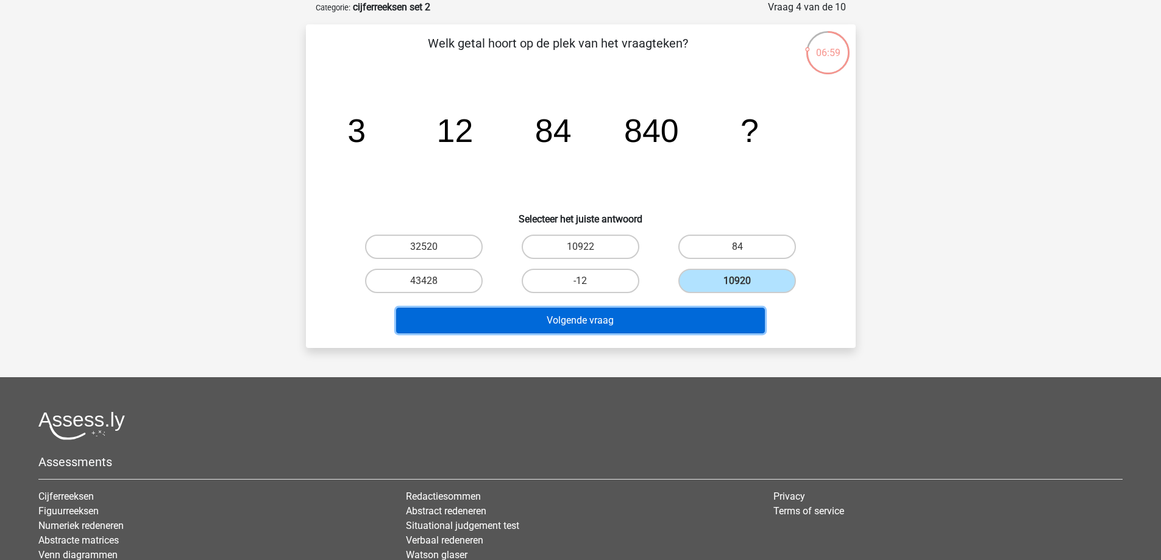
click at [699, 328] on button "Volgende vraag" at bounding box center [580, 321] width 369 height 26
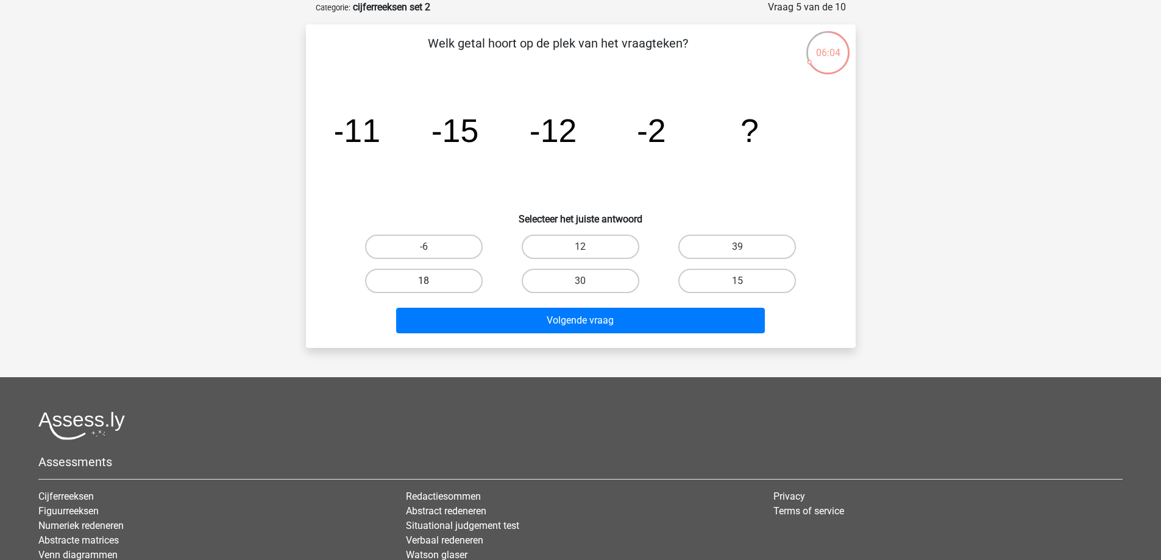
click at [452, 277] on label "18" at bounding box center [424, 281] width 118 height 24
click at [432, 281] on input "18" at bounding box center [428, 285] width 8 height 8
radio input "true"
click at [597, 238] on label "12" at bounding box center [581, 247] width 118 height 24
click at [588, 247] on input "12" at bounding box center [584, 251] width 8 height 8
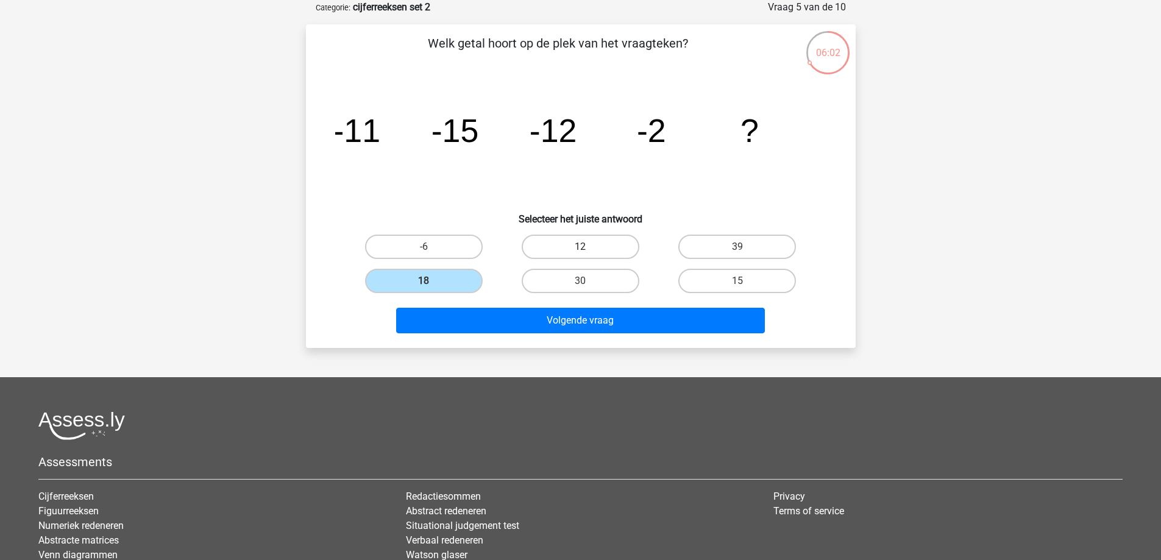
radio input "true"
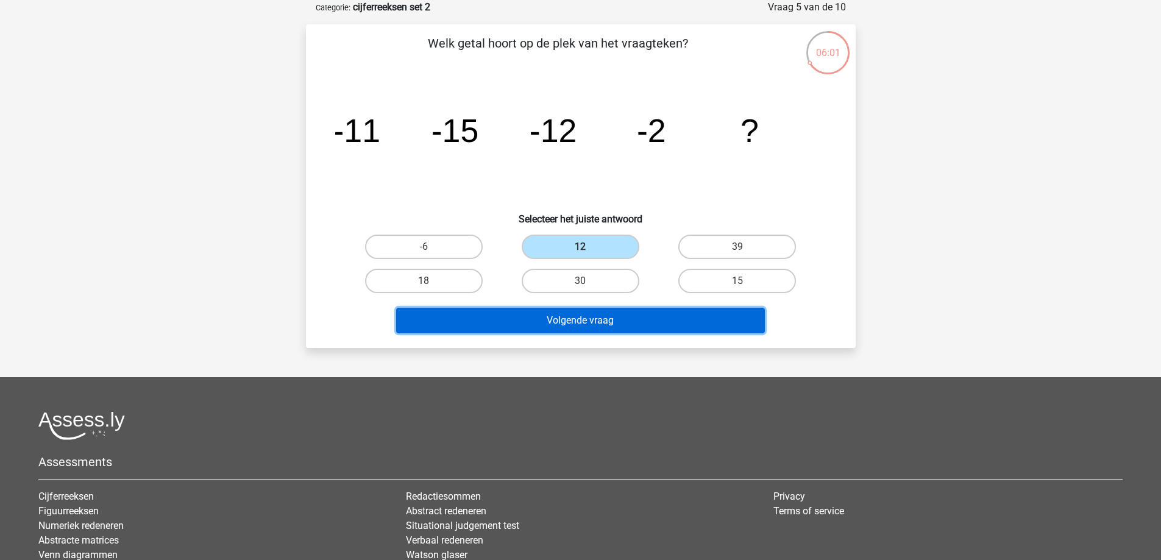
click at [628, 329] on button "Volgende vraag" at bounding box center [580, 321] width 369 height 26
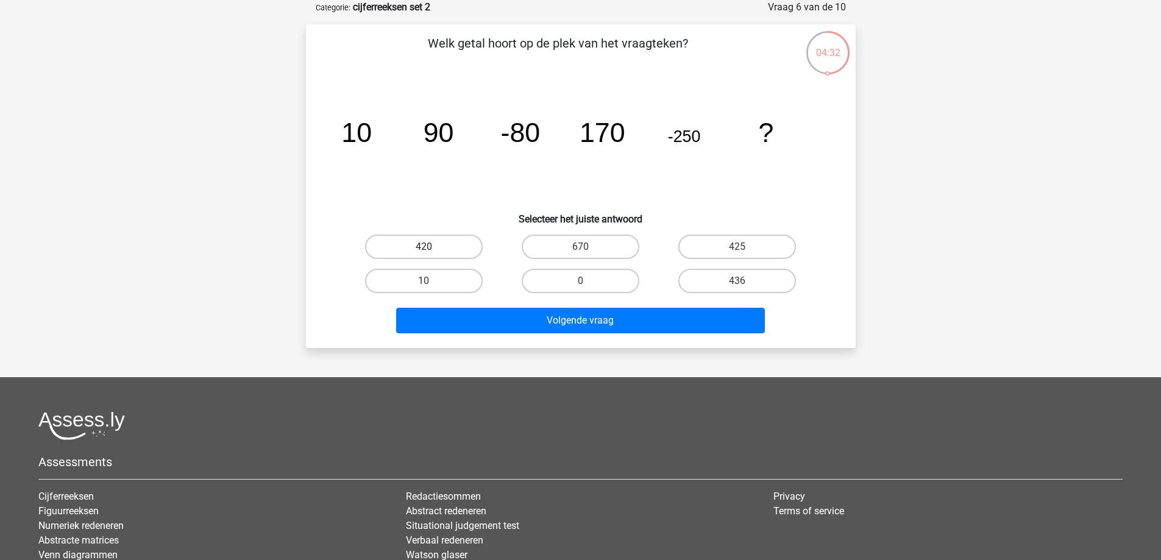
click at [394, 241] on label "420" at bounding box center [424, 247] width 118 height 24
click at [424, 247] on input "420" at bounding box center [428, 251] width 8 height 8
radio input "true"
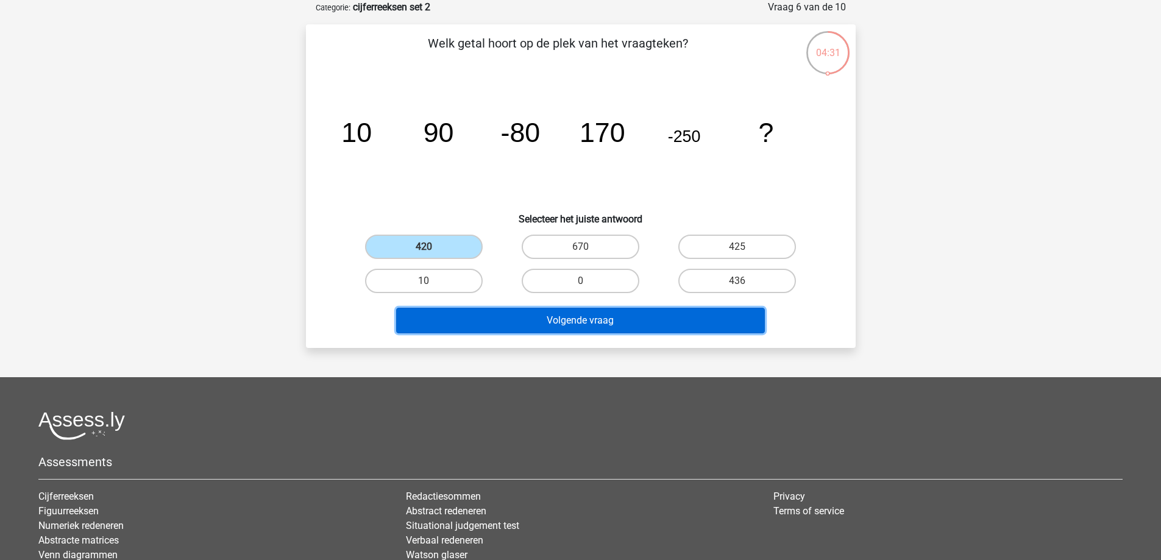
click at [602, 321] on button "Volgende vraag" at bounding box center [580, 321] width 369 height 26
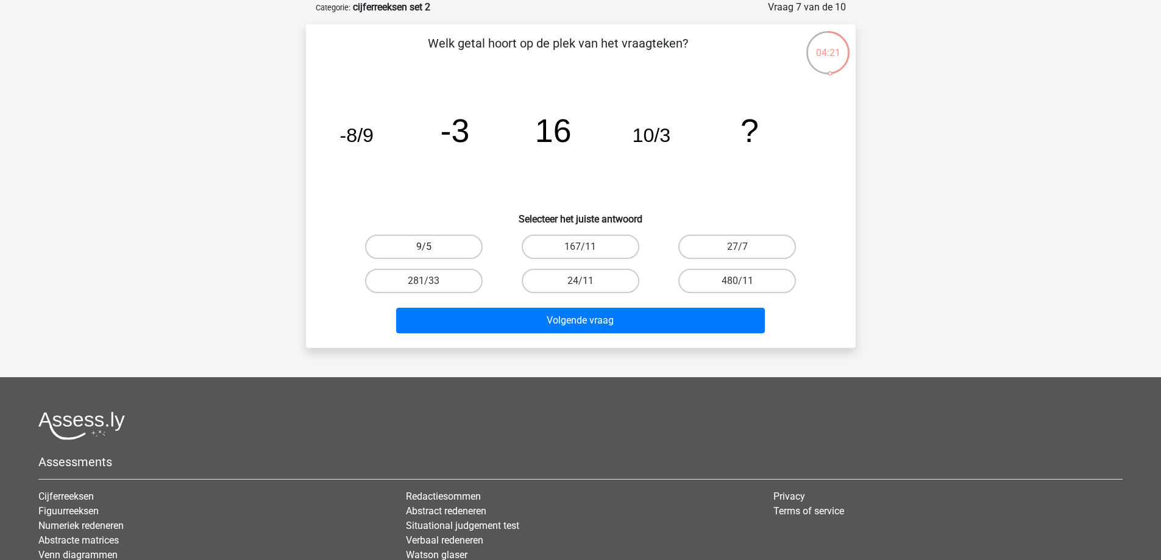
click at [447, 247] on label "9/5" at bounding box center [424, 247] width 118 height 24
click at [432, 247] on input "9/5" at bounding box center [428, 251] width 8 height 8
radio input "true"
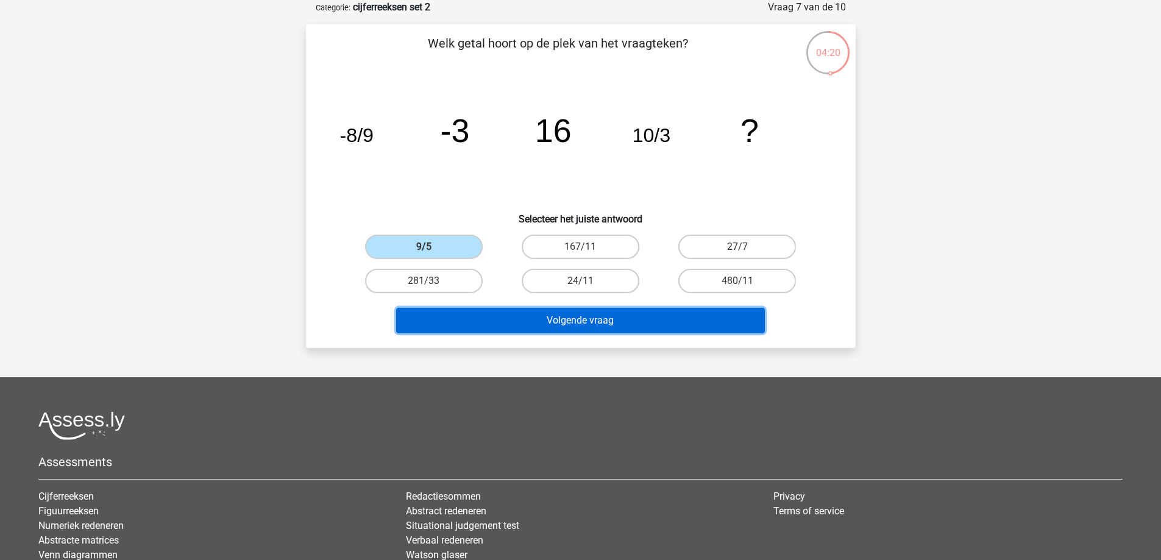
click at [606, 316] on button "Volgende vraag" at bounding box center [580, 321] width 369 height 26
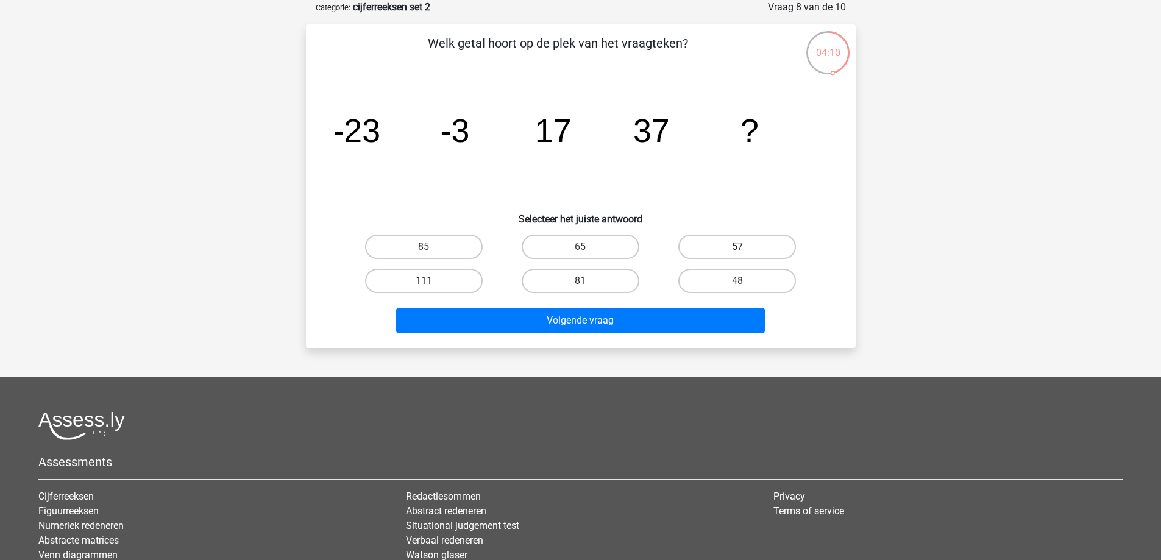
click at [718, 246] on label "57" at bounding box center [737, 247] width 118 height 24
click at [738, 247] on input "57" at bounding box center [742, 251] width 8 height 8
radio input "true"
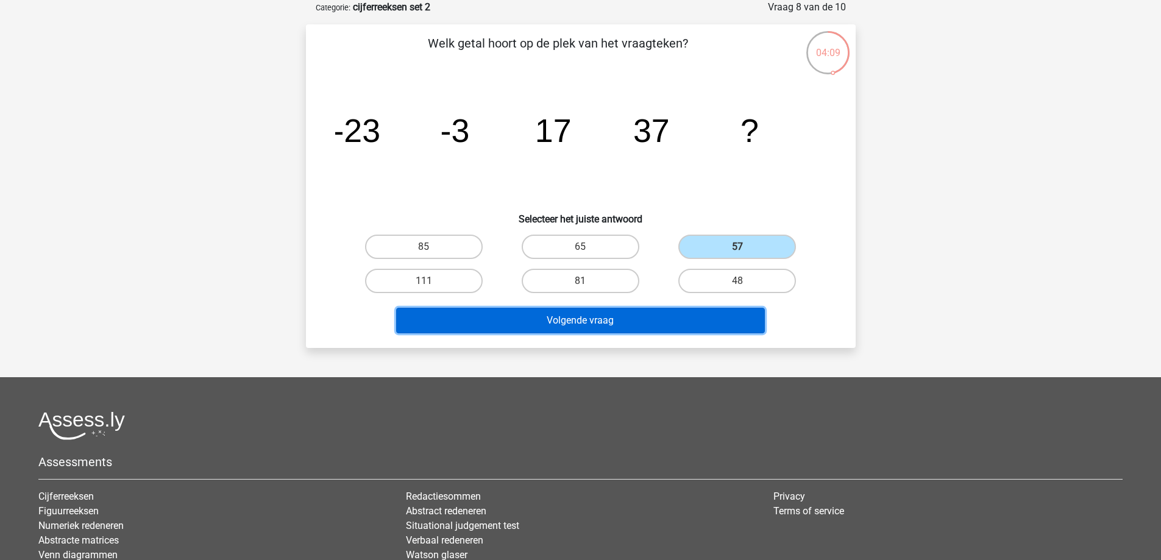
click at [691, 329] on button "Volgende vraag" at bounding box center [580, 321] width 369 height 26
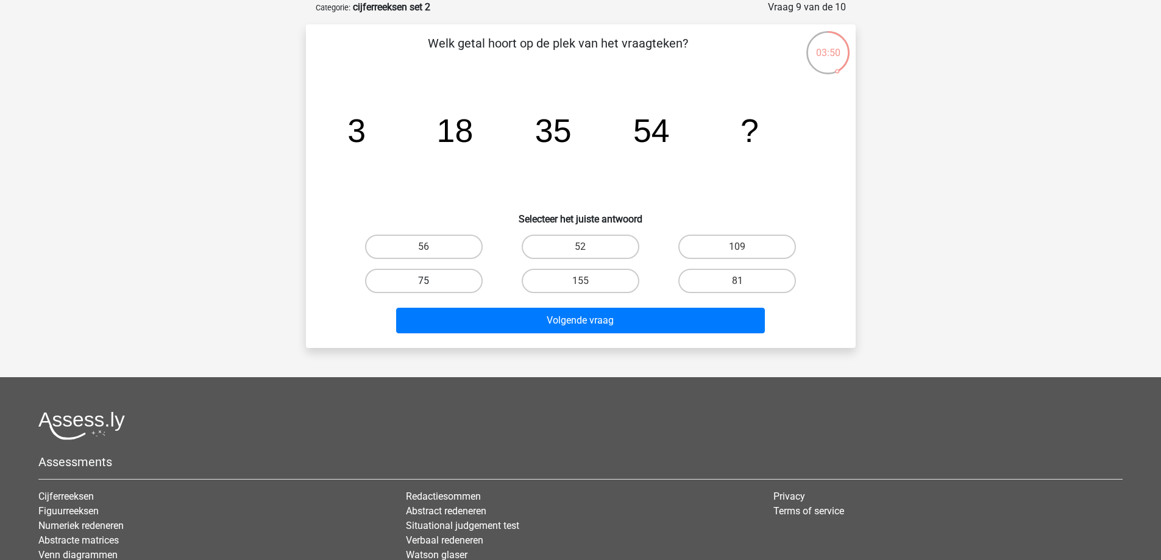
click at [419, 289] on label "75" at bounding box center [424, 281] width 118 height 24
click at [424, 289] on input "75" at bounding box center [428, 285] width 8 height 8
radio input "true"
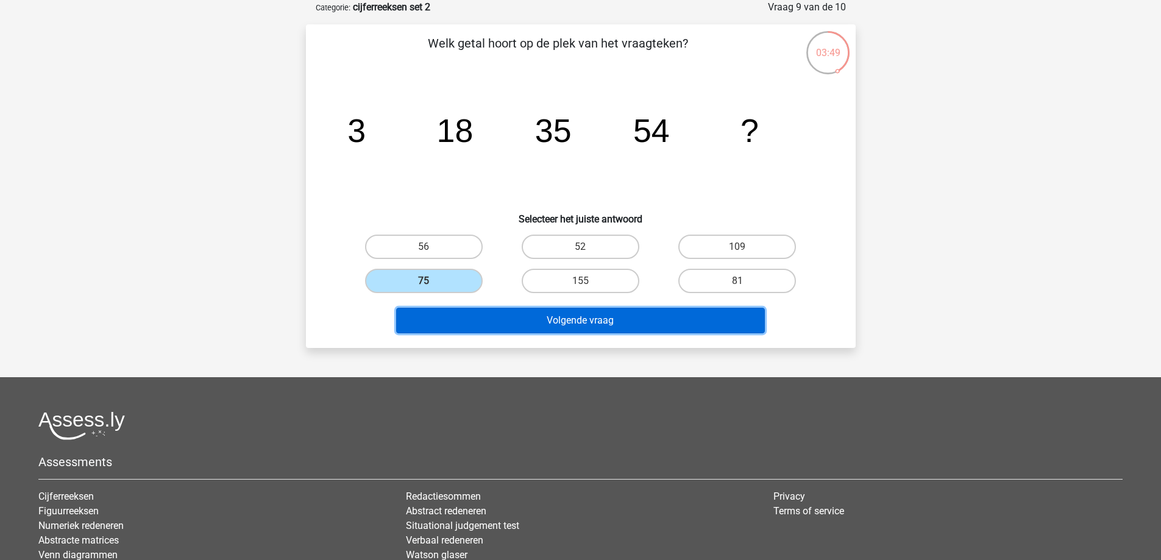
click at [550, 322] on button "Volgende vraag" at bounding box center [580, 321] width 369 height 26
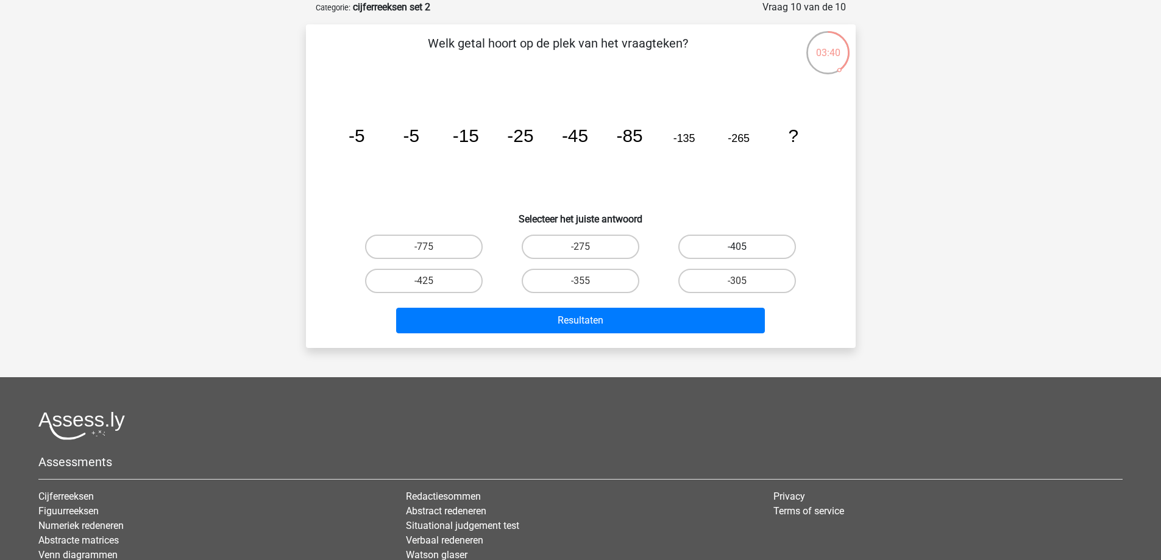
click at [707, 251] on label "-405" at bounding box center [737, 247] width 118 height 24
click at [738, 251] on input "-405" at bounding box center [742, 251] width 8 height 8
radio input "true"
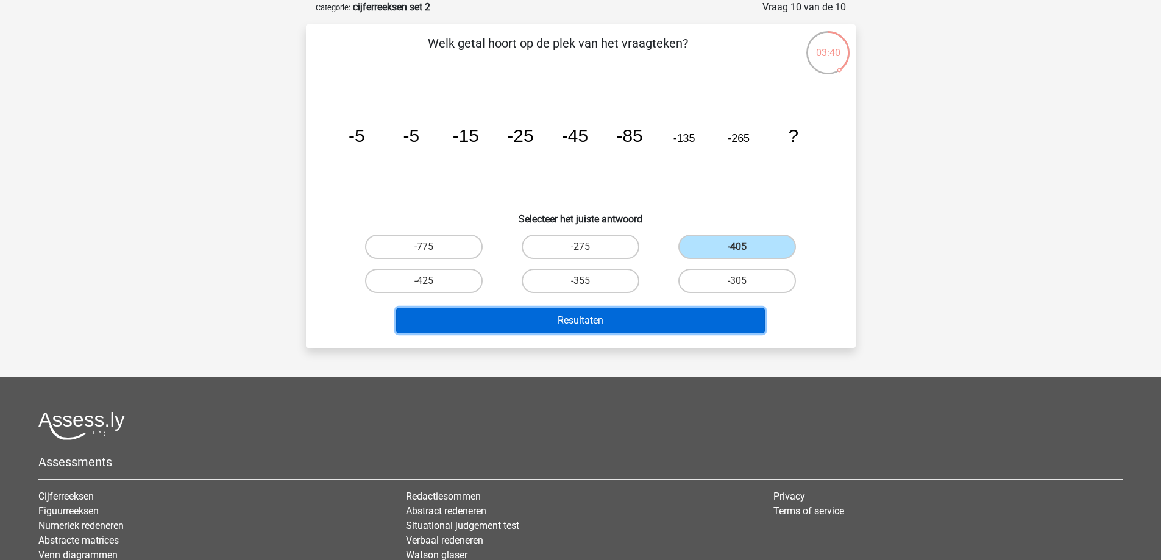
click at [680, 308] on button "Resultaten" at bounding box center [580, 321] width 369 height 26
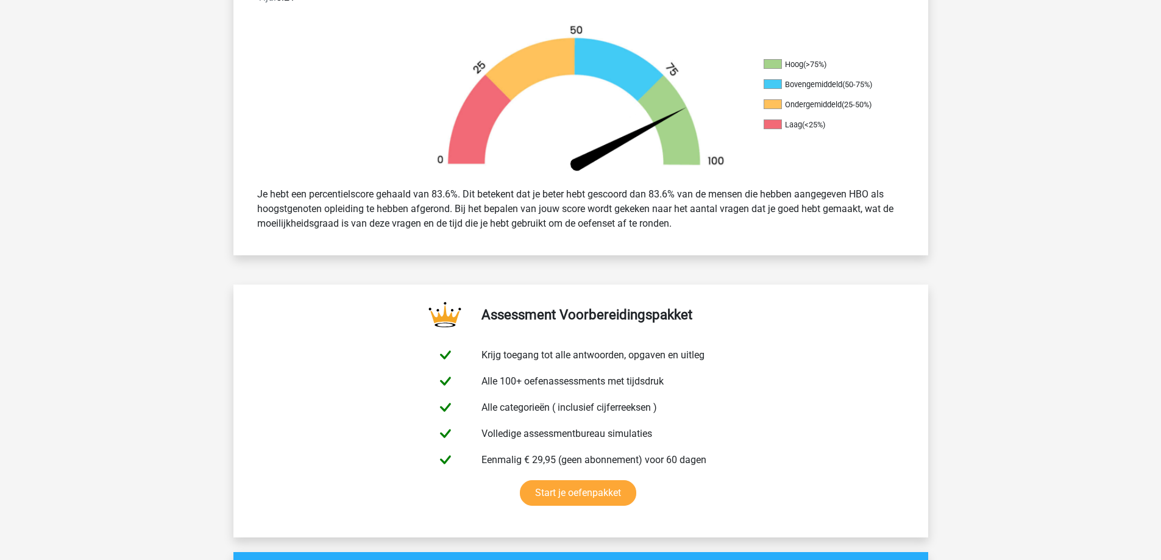
scroll to position [61, 0]
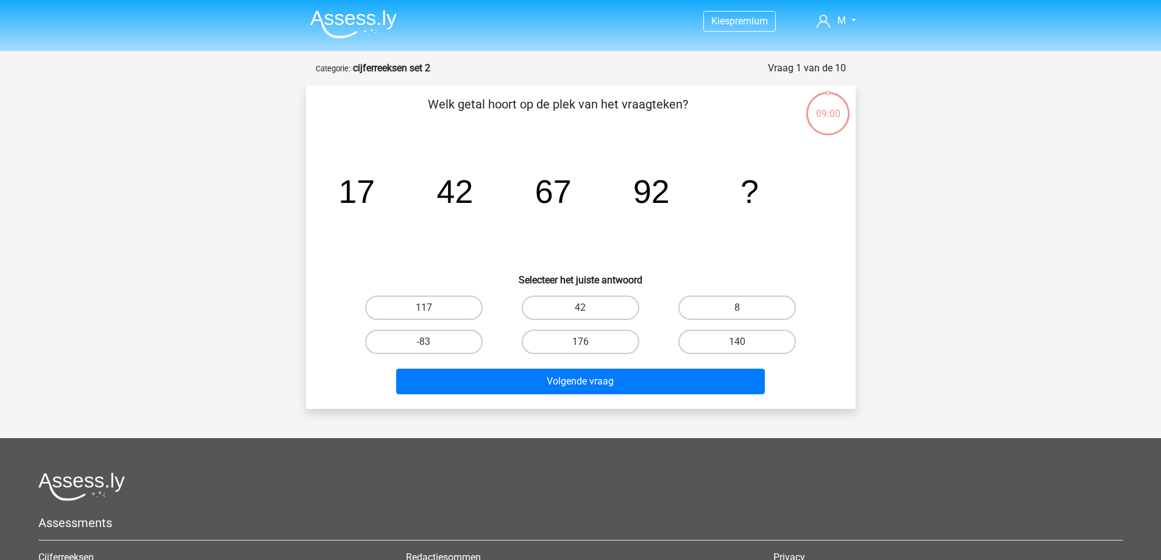
scroll to position [61, 0]
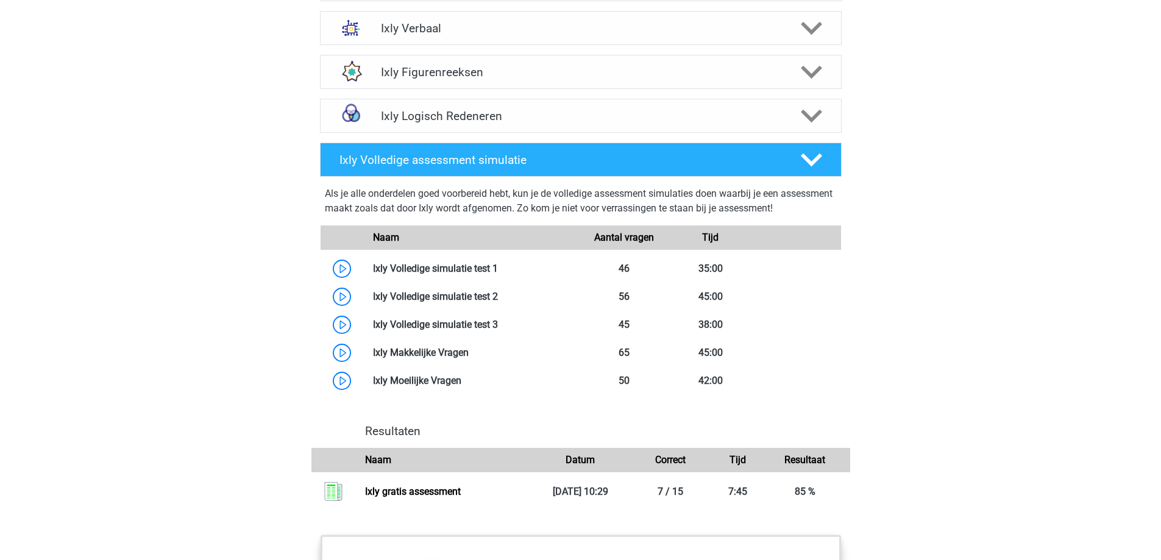
scroll to position [914, 0]
